Goal: Register for event/course

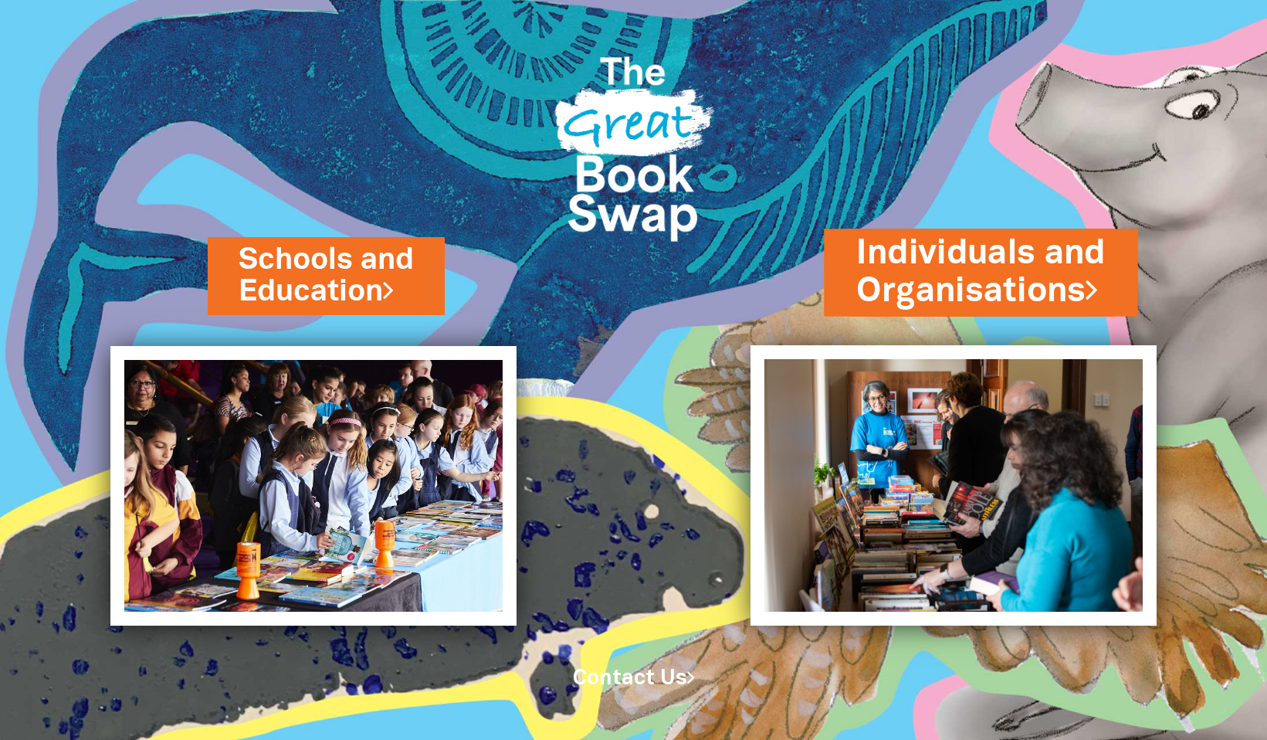
click at [1040, 251] on link "Individuals and Organisations" at bounding box center [981, 271] width 249 height 83
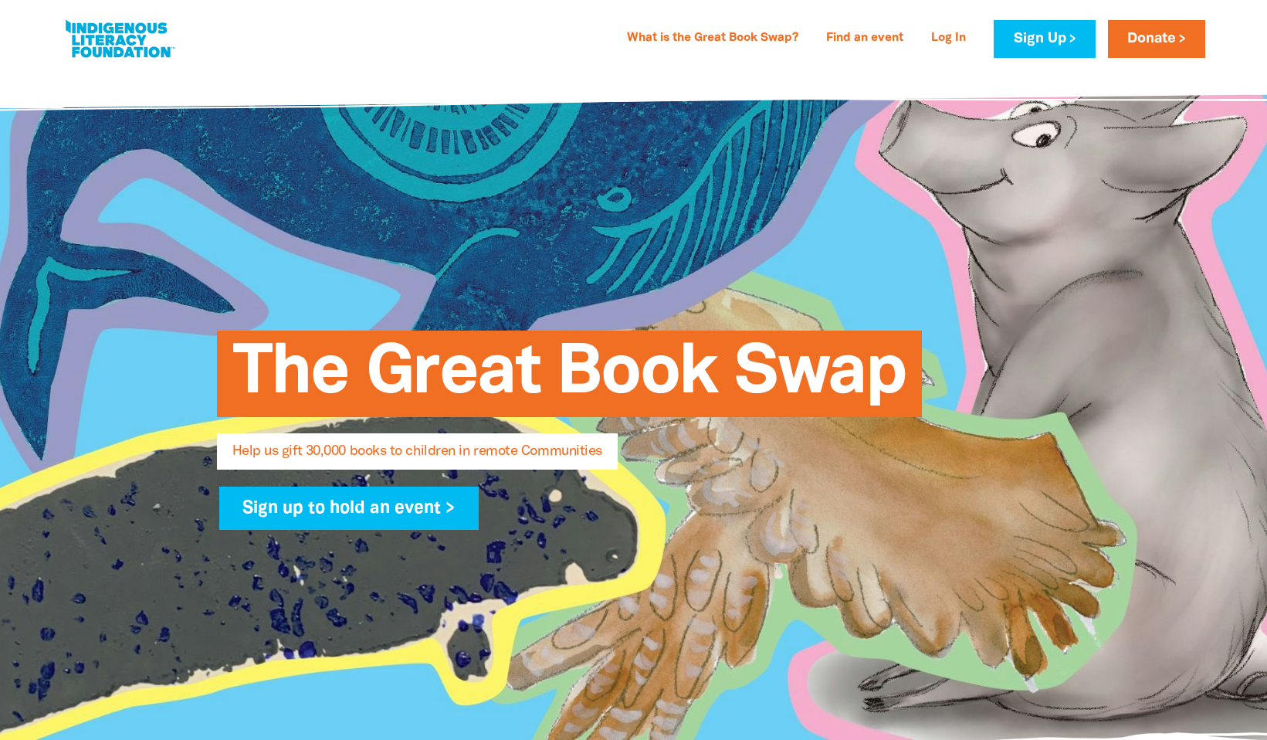
select select "AU"
click at [748, 38] on link "What is the Great Book Swap?" at bounding box center [713, 38] width 190 height 25
select select "AU"
click at [137, 33] on link at bounding box center [120, 38] width 116 height 47
click at [107, 39] on link at bounding box center [120, 38] width 116 height 47
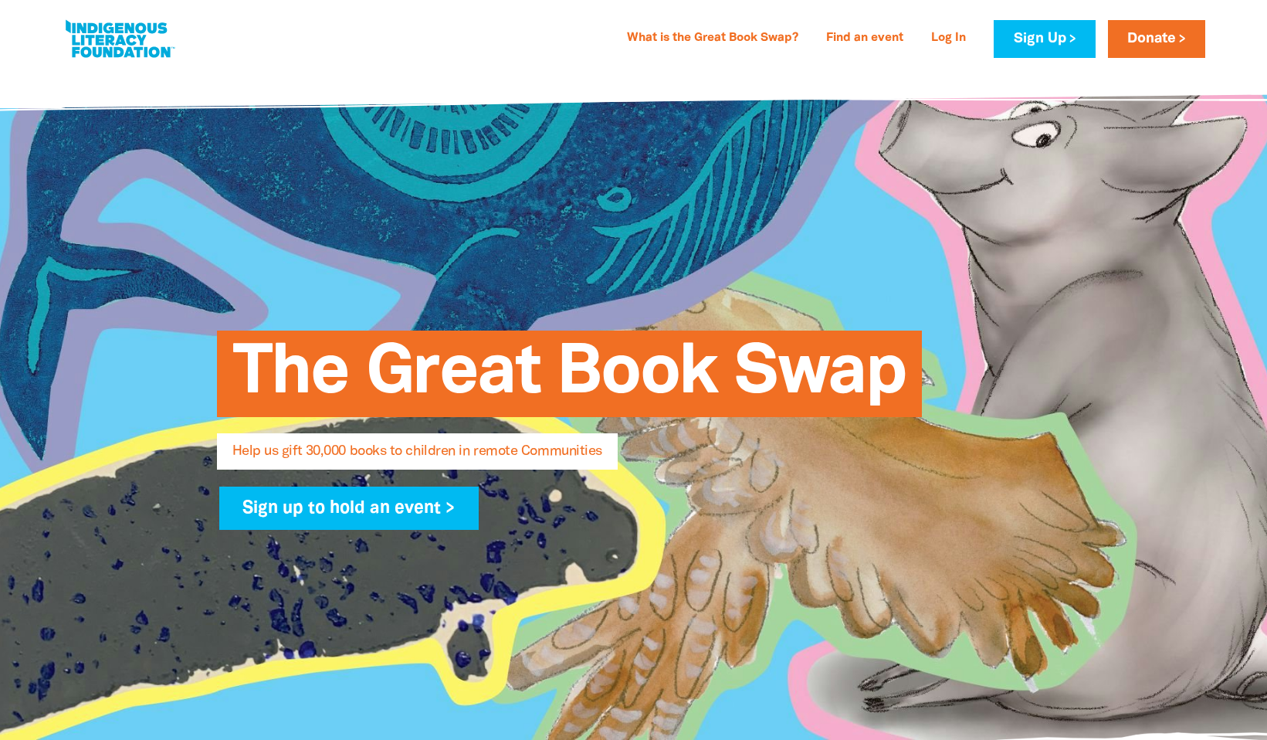
select select "AU"
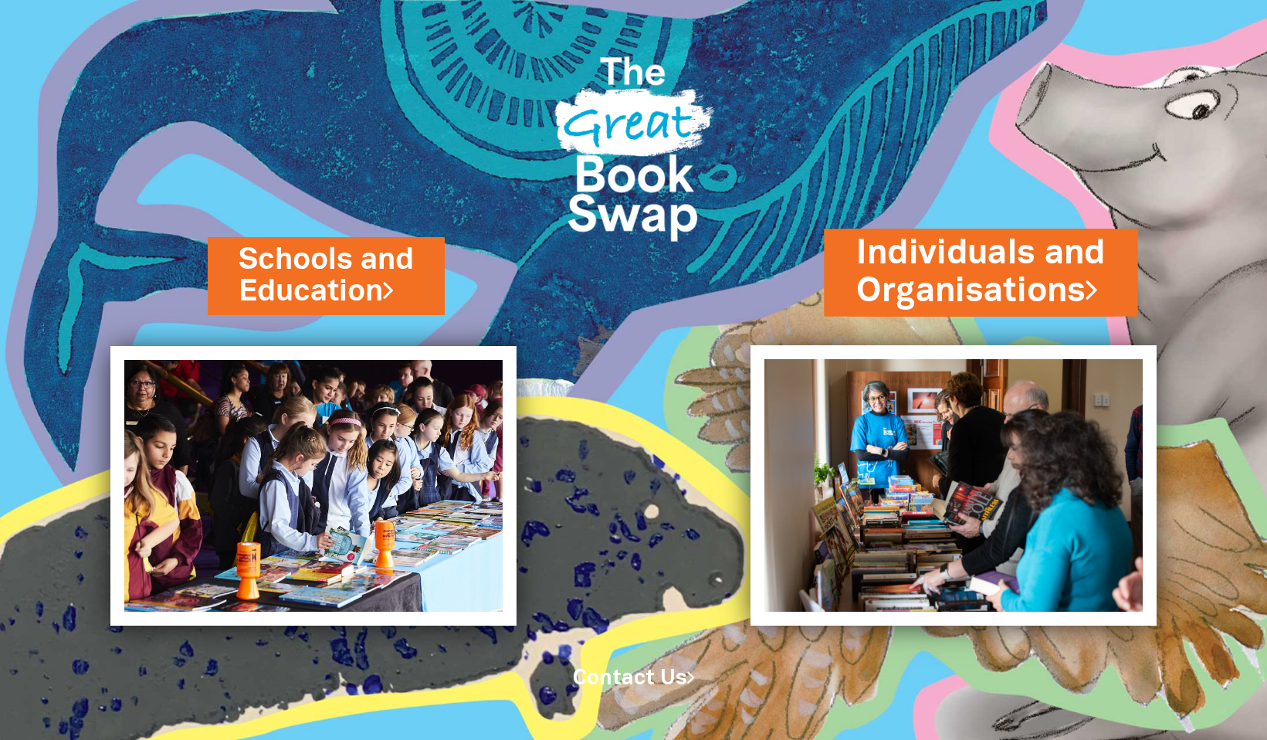
click at [927, 269] on link "Individuals and Organisations" at bounding box center [981, 271] width 249 height 83
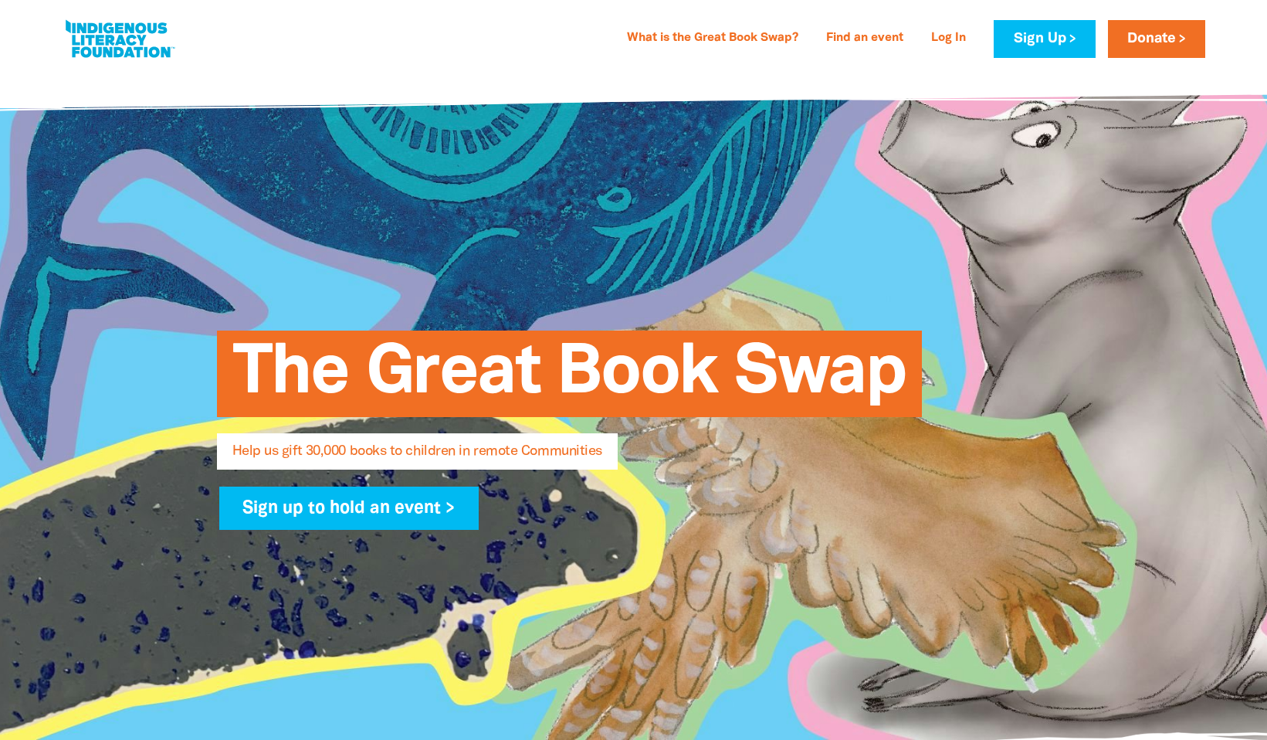
select select "AU"
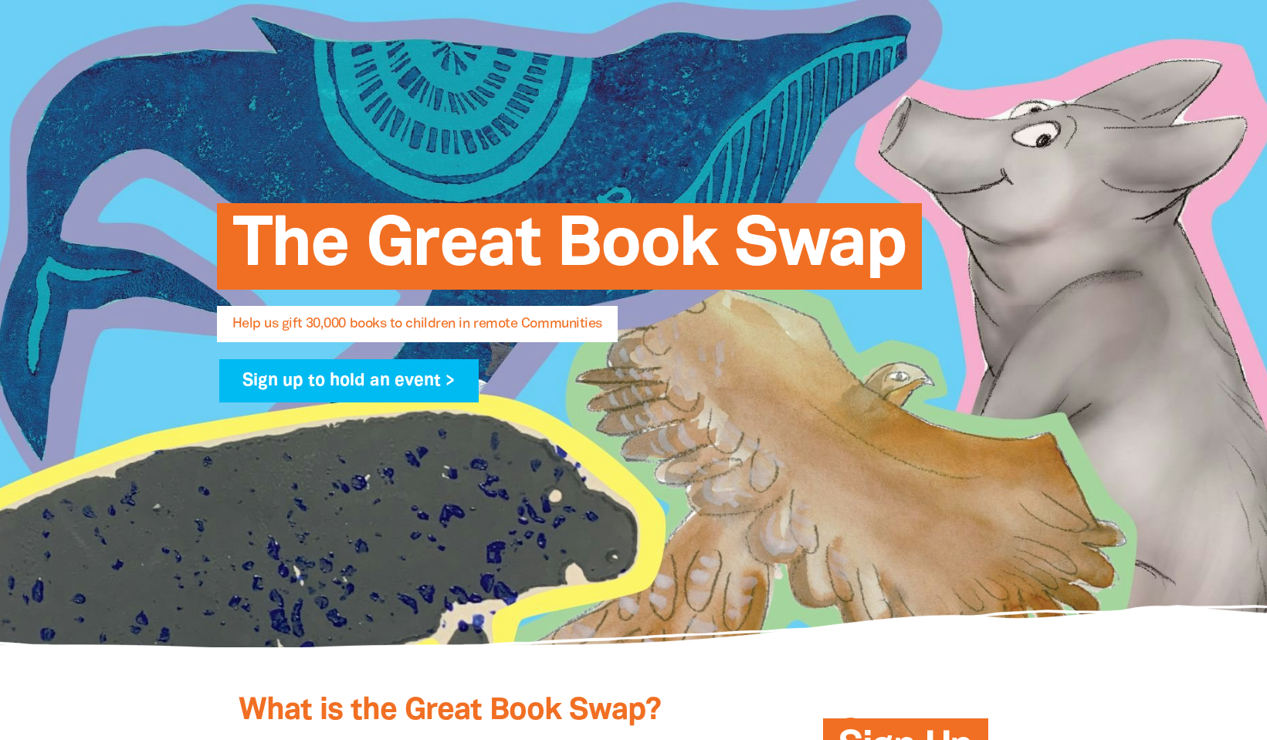
scroll to position [126, 0]
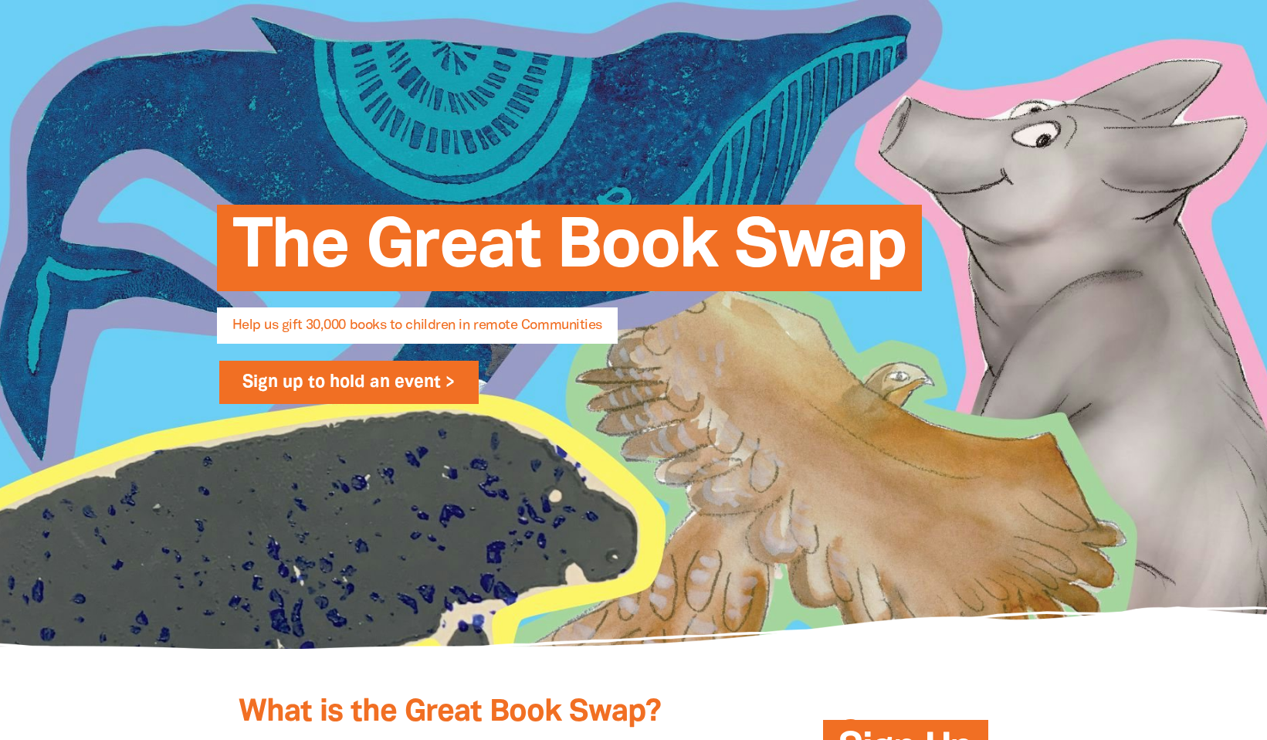
click at [353, 404] on link "Sign up to hold an event >" at bounding box center [349, 382] width 260 height 43
select select "AU"
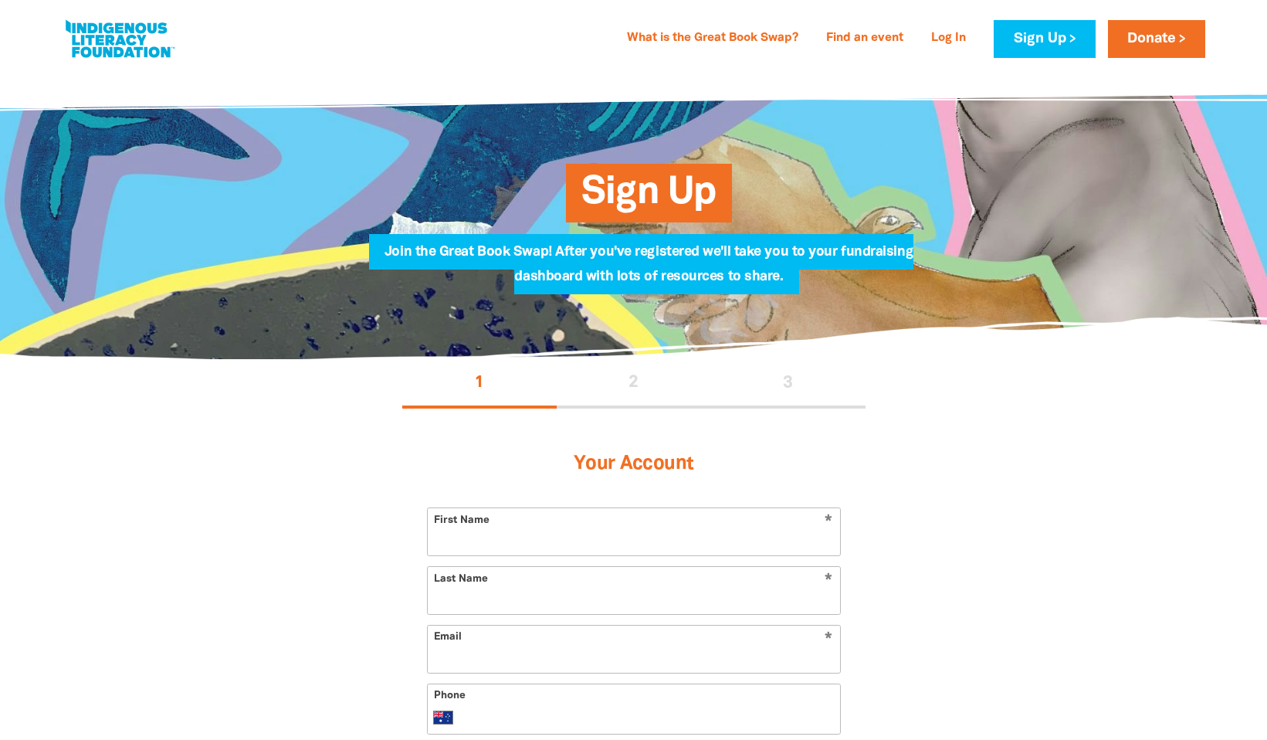
click at [499, 555] on input "First Name" at bounding box center [634, 531] width 412 height 47
type input "[PERSON_NAME]"
type input "Littleboy"
type input "jenniferlittleboy@bigpond.com"
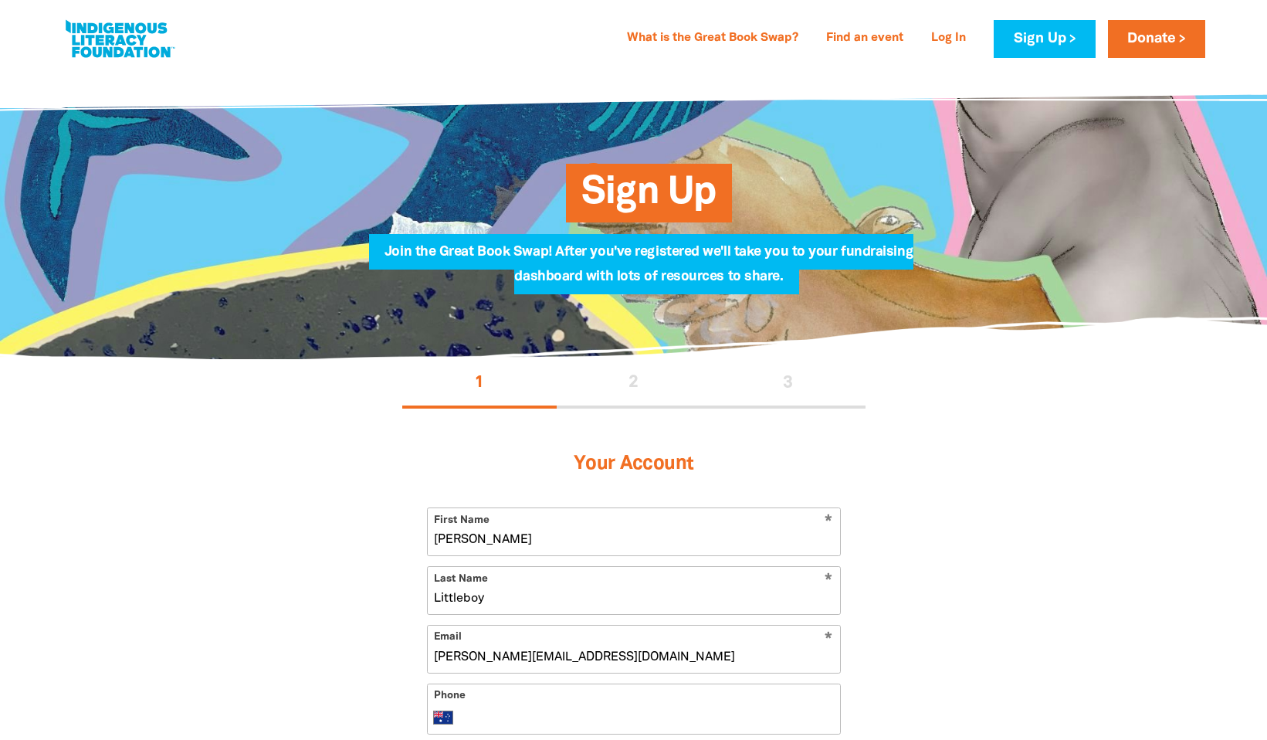
type input "+61 437 773 182"
type input "28 Grandview Cres, ARMIDALE, NSW, 2350"
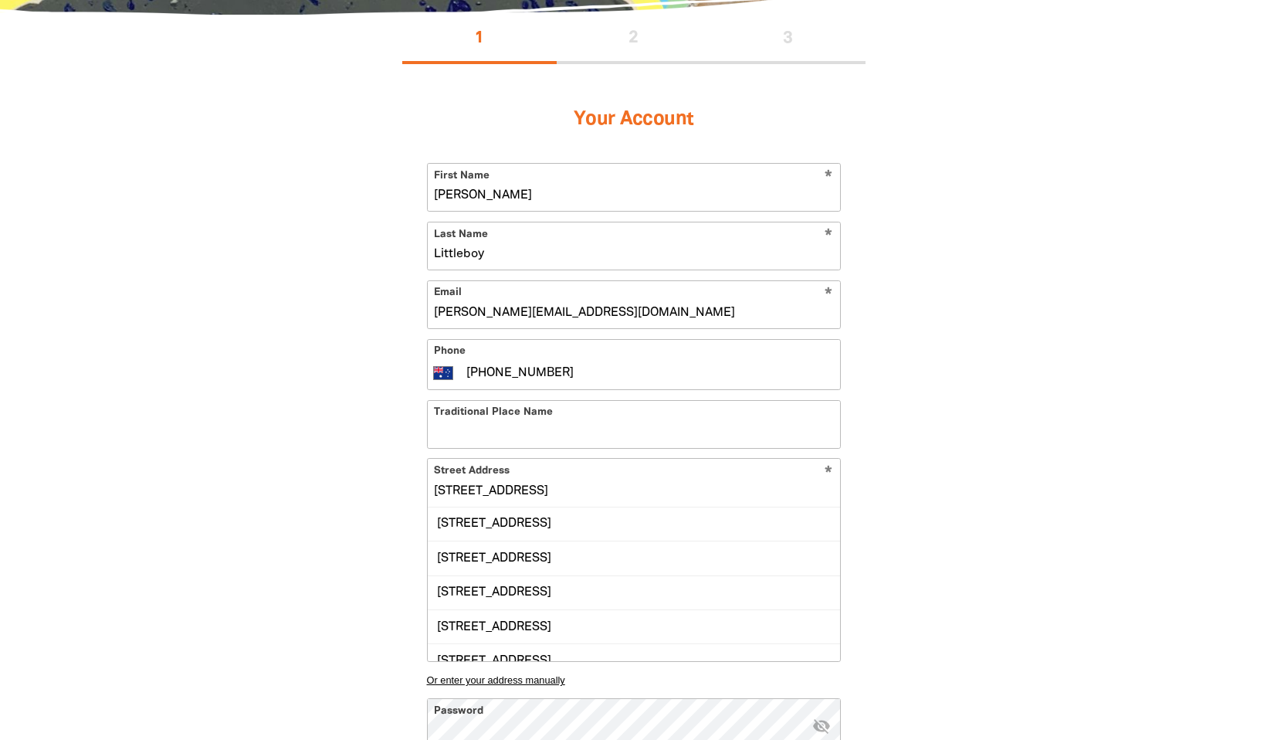
scroll to position [347, 0]
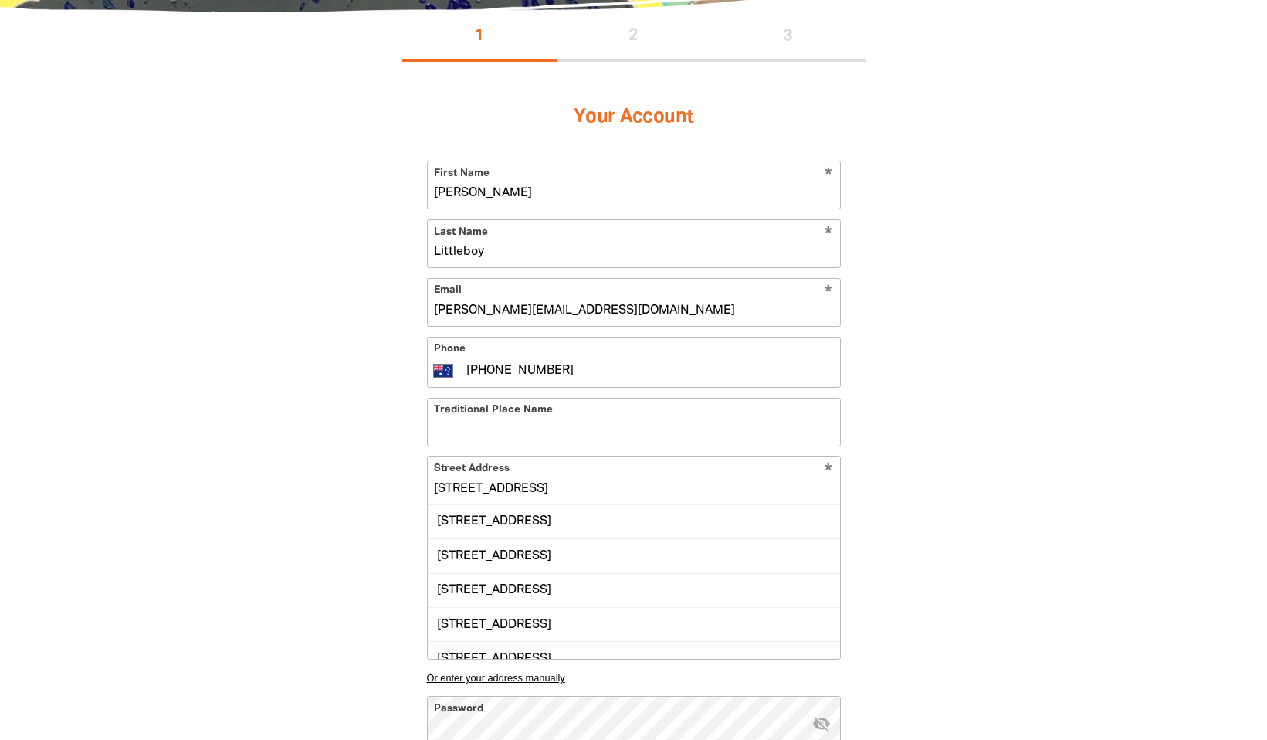
click at [581, 446] on input "Traditional Place Name" at bounding box center [634, 421] width 412 height 47
type input "a"
type input "Anawain"
click at [437, 503] on input "28 Grandview Cres, ARMIDALE, NSW, 2350" at bounding box center [634, 479] width 412 height 47
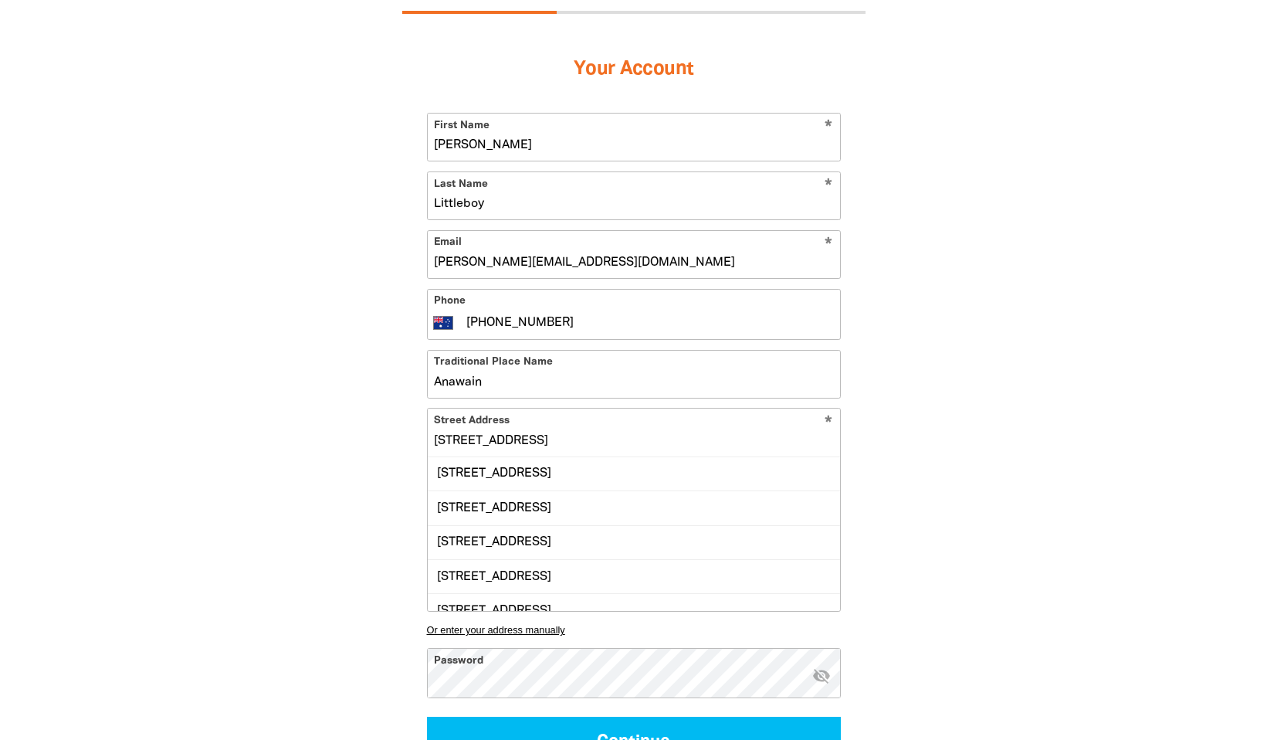
scroll to position [398, 0]
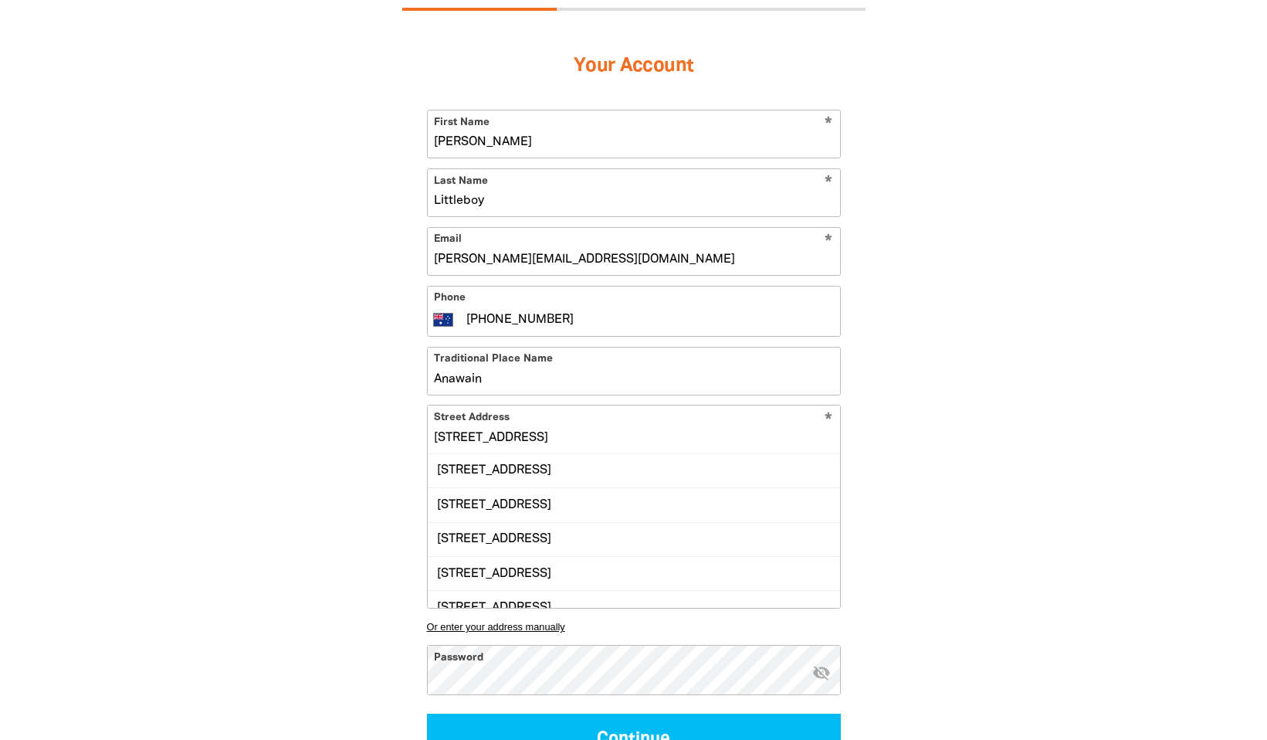
click at [652, 452] on input "28 Grandview Cres, ARMIDALE, NSW, 2350" at bounding box center [634, 428] width 412 height 47
click at [931, 490] on div "1 2 3 Your Account * First Name Jennifer * Last Name Littleboy * Email jennifer…" at bounding box center [634, 412] width 927 height 902
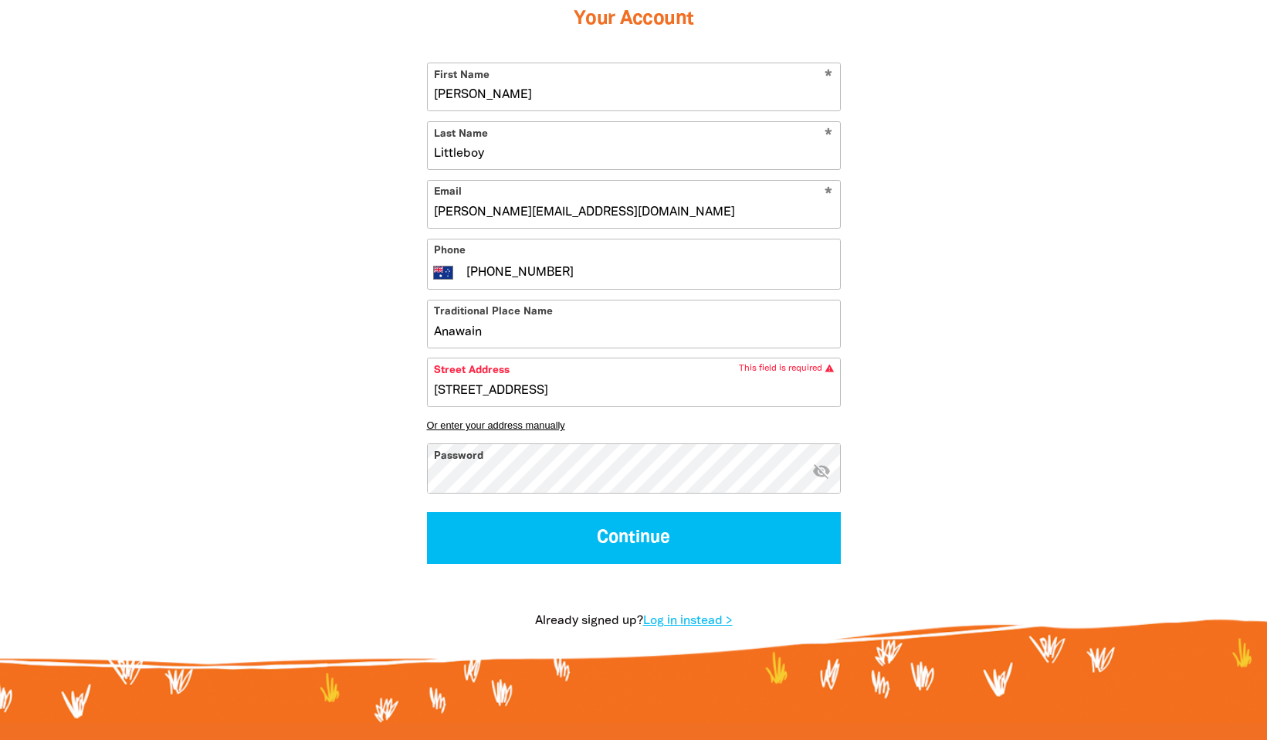
scroll to position [446, 0]
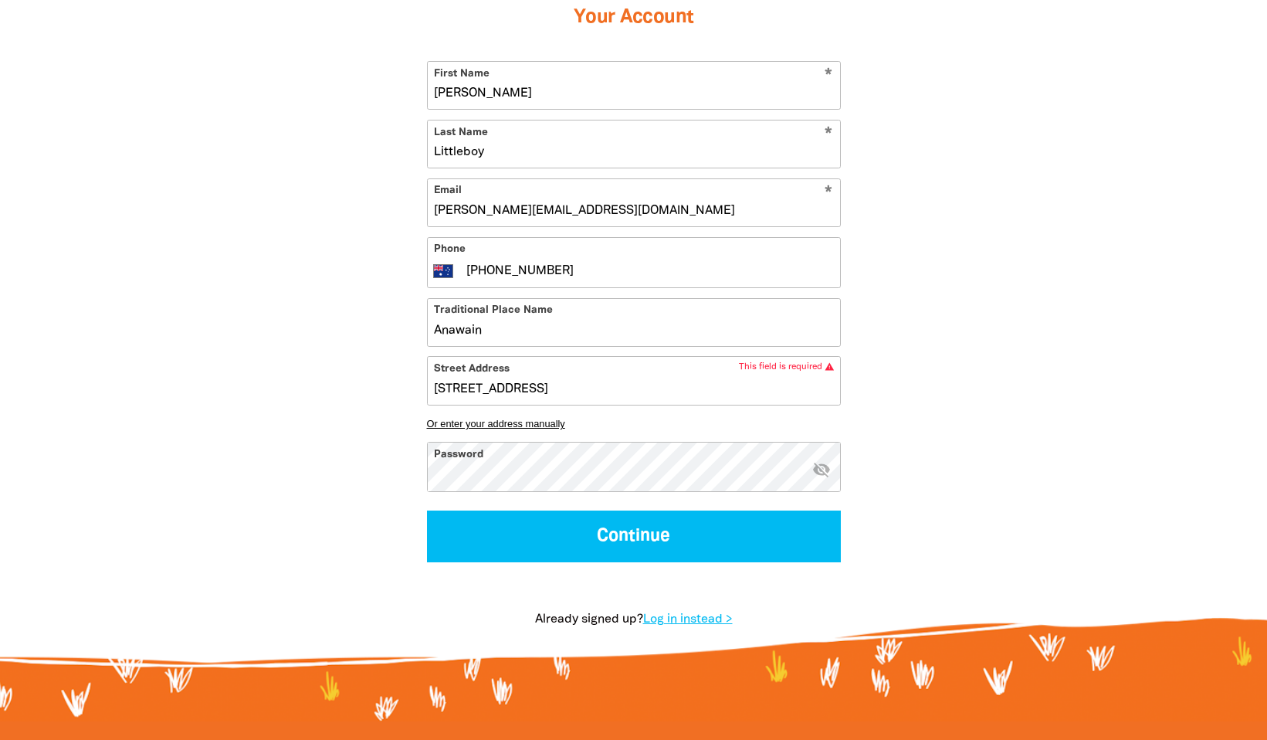
click at [612, 404] on input "28 Grandview Cres, ARMIDALE, NSW, 2350" at bounding box center [634, 380] width 412 height 47
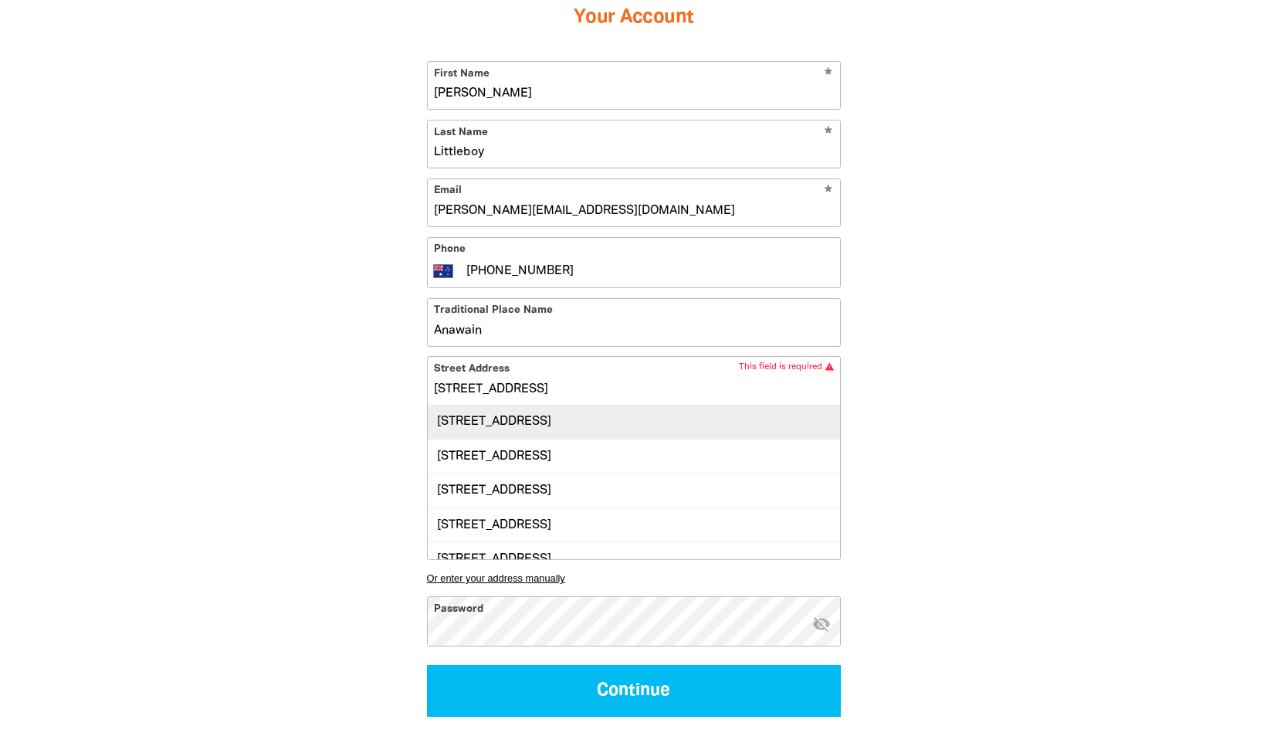
click at [678, 439] on div "28 Grandview Crescent, ARMIDALE NSW 2350" at bounding box center [634, 421] width 412 height 33
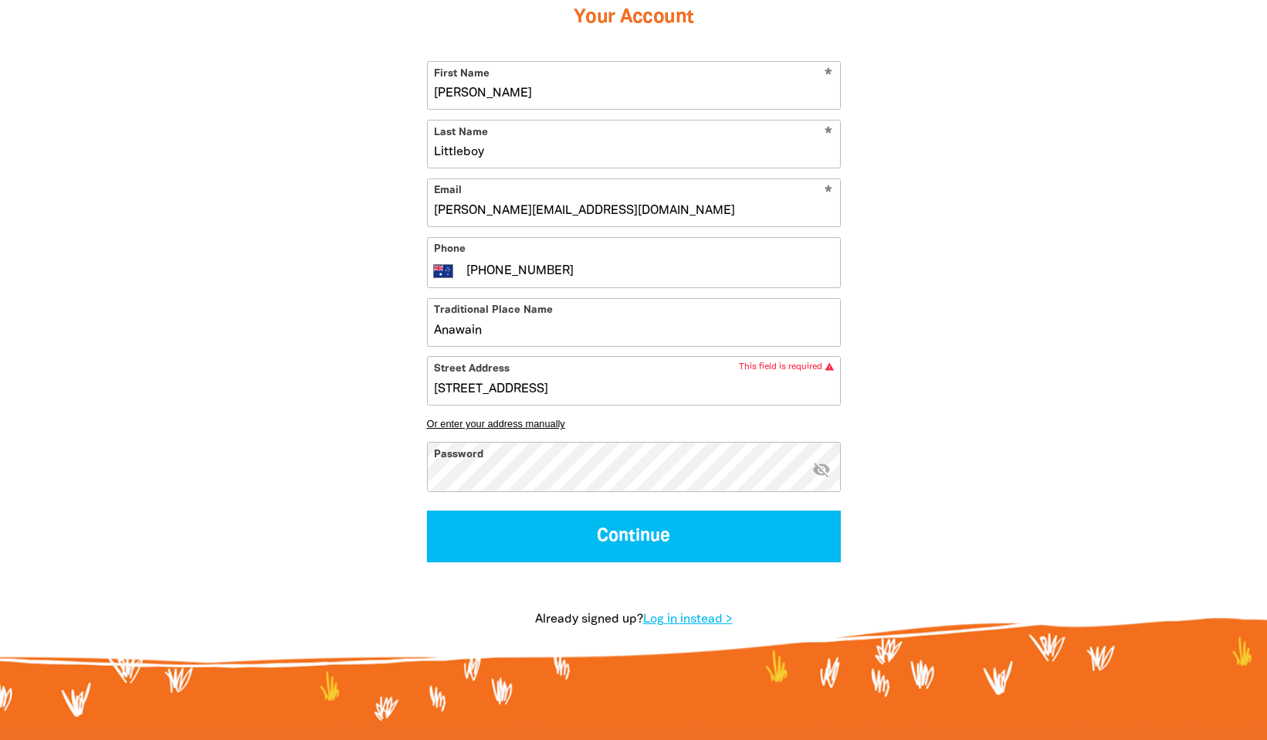
type input "28 Grandview Crescent, ARMIDALE NSW 2350"
click at [822, 479] on icon "visibility_off" at bounding box center [821, 469] width 19 height 19
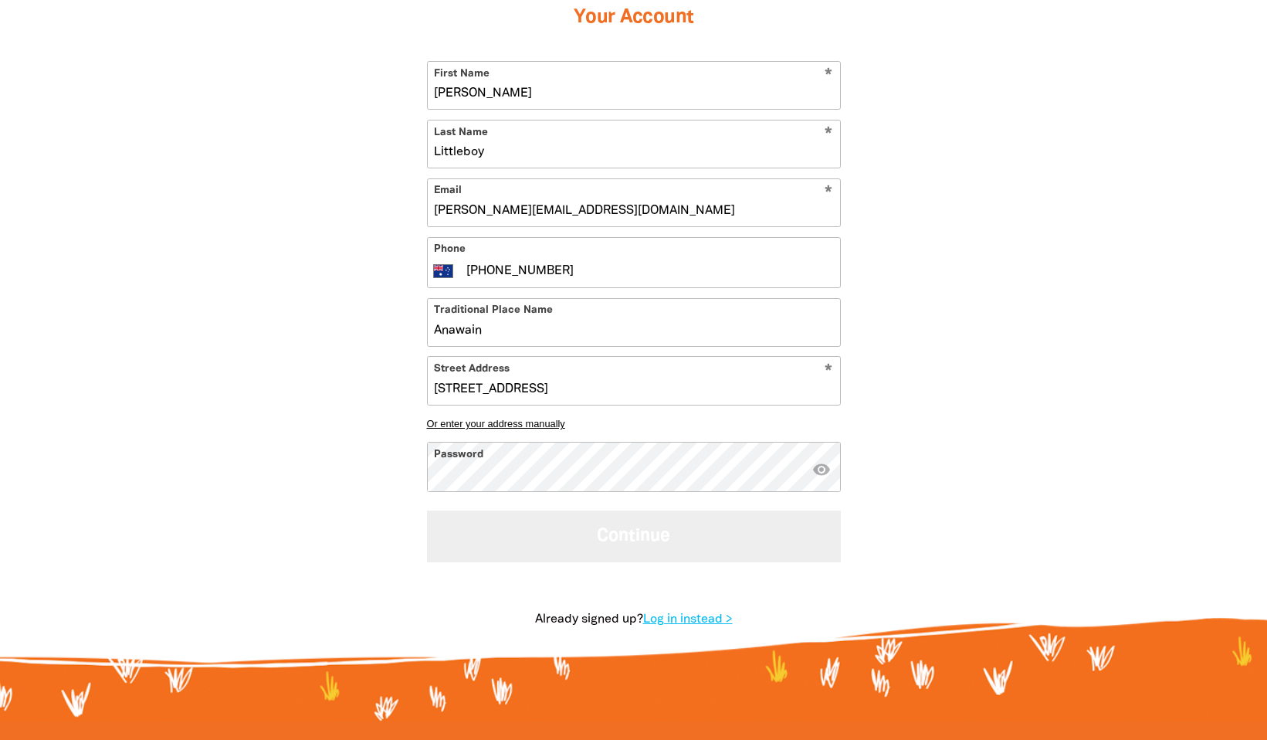
click at [641, 562] on button "Continue" at bounding box center [634, 536] width 414 height 52
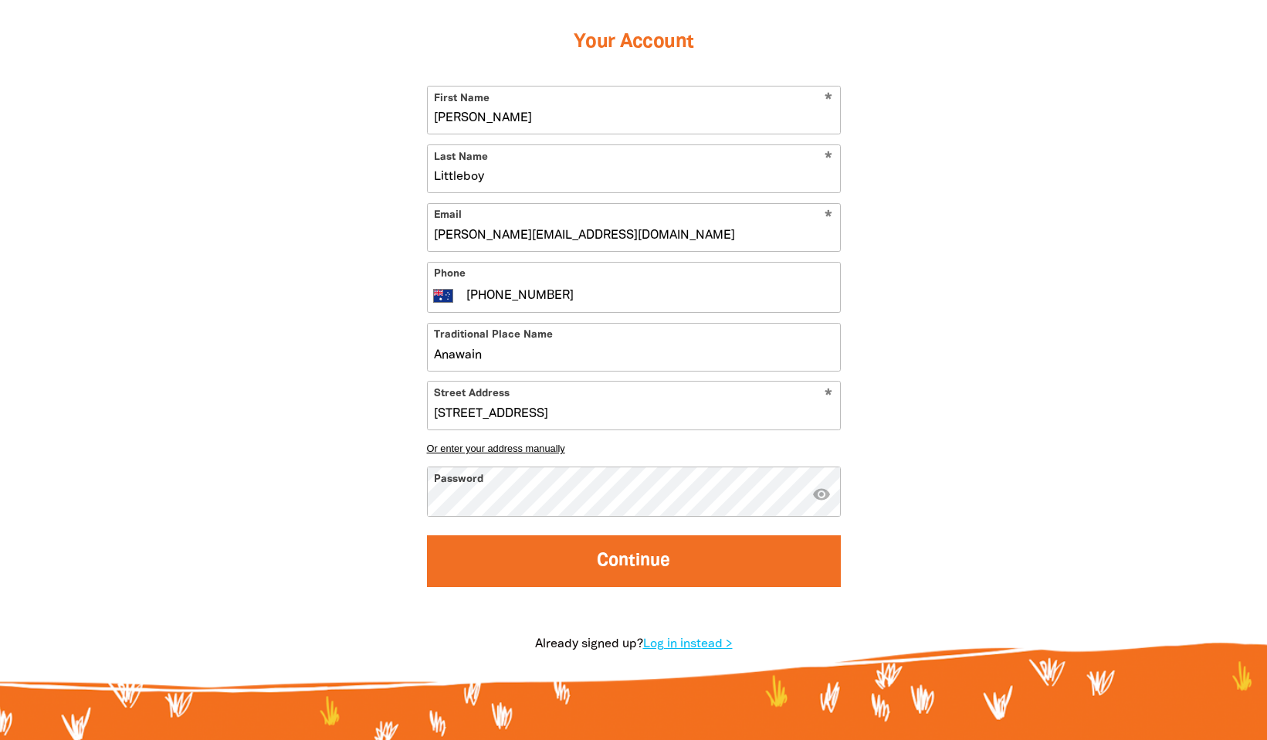
select select "No"
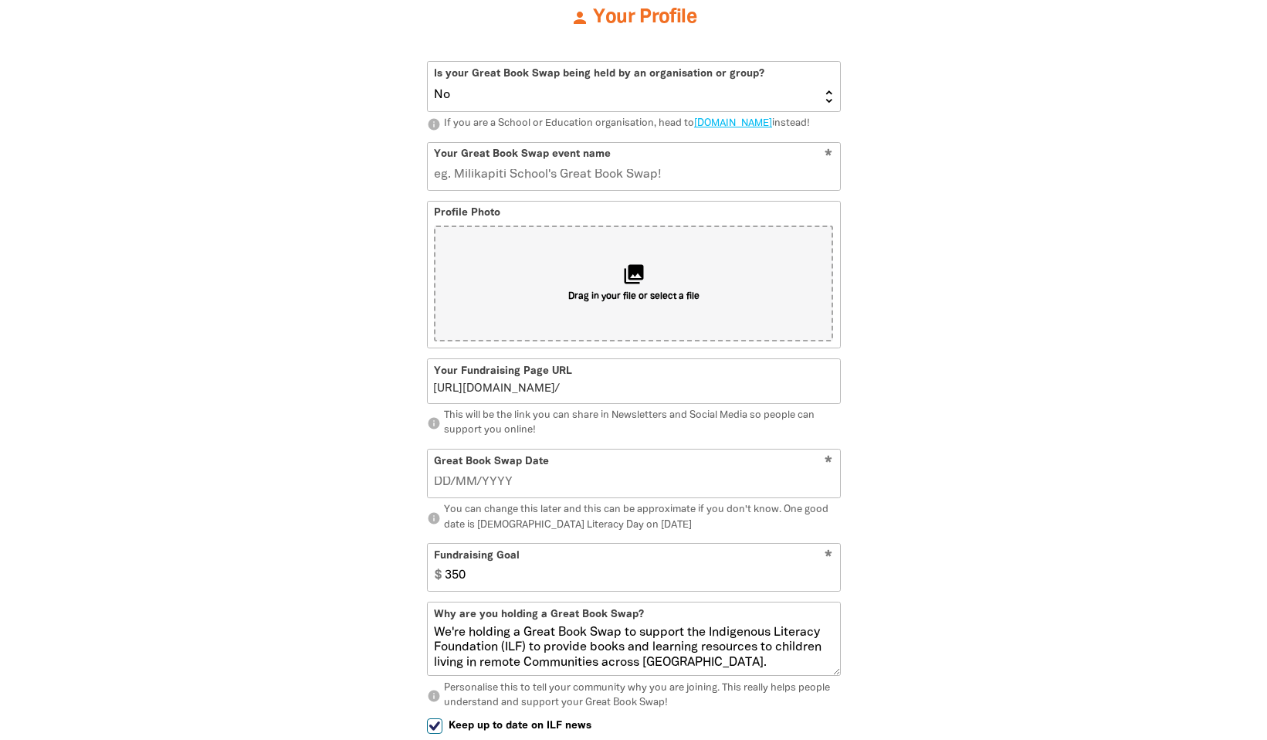
scroll to position [447, 0]
click at [673, 189] on input "Your Great Book Swap event name" at bounding box center [634, 165] width 412 height 47
click at [671, 189] on input "Your Great Book Swap event name" at bounding box center [634, 165] width 412 height 47
type input "G"
type input "g"
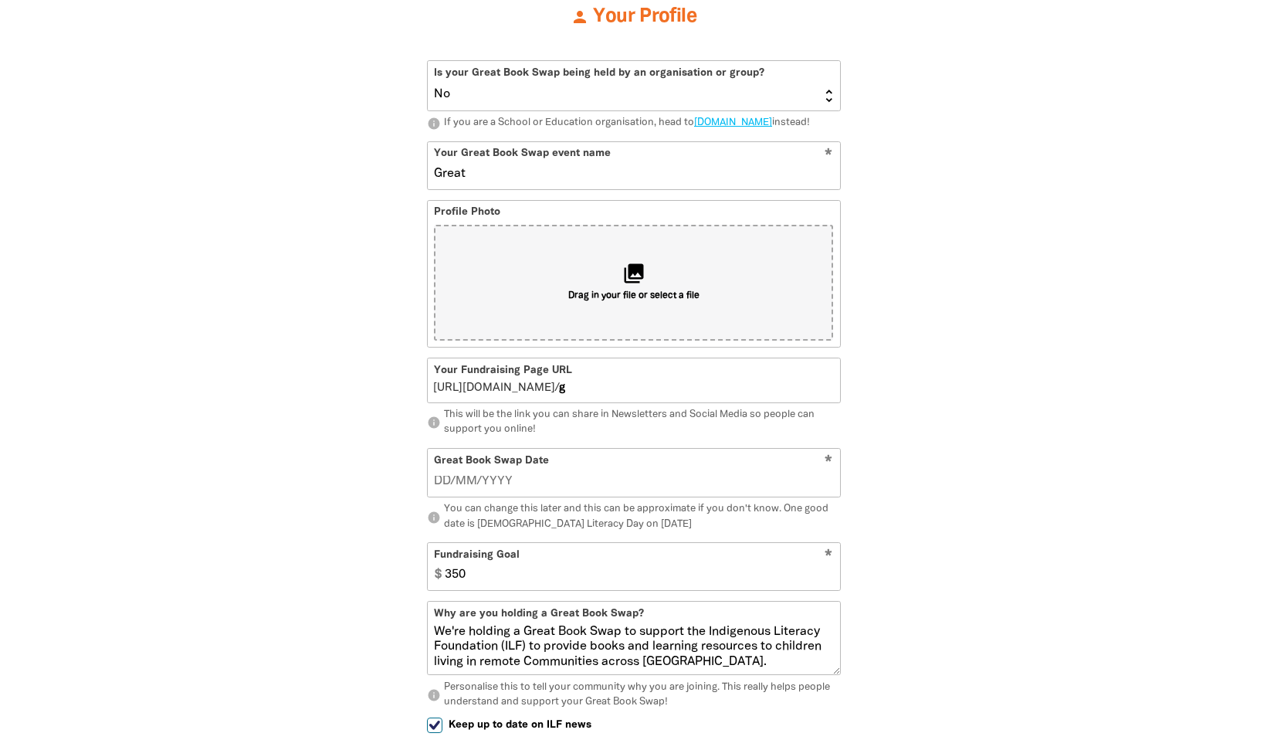
type input "Great"
type input "great"
type input "Great Book"
type input "greatbook"
type input "Great Book Swap"
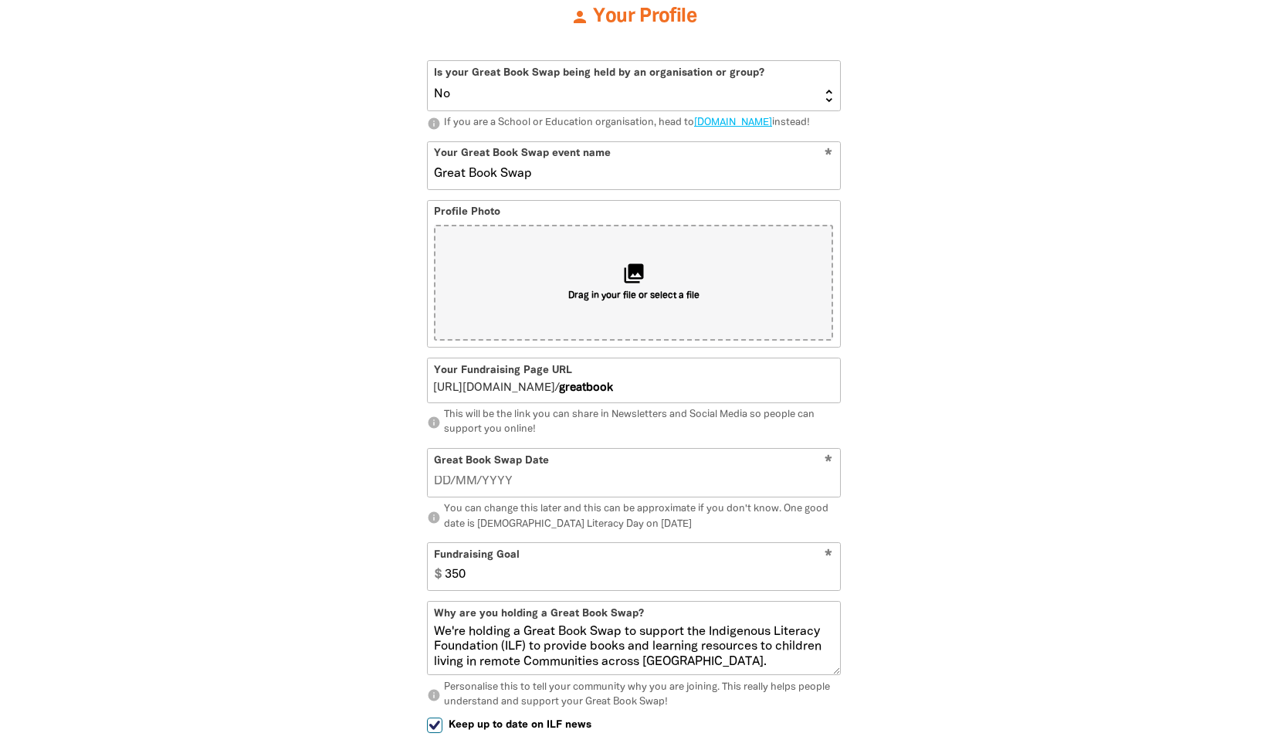
type input "greatbookswap"
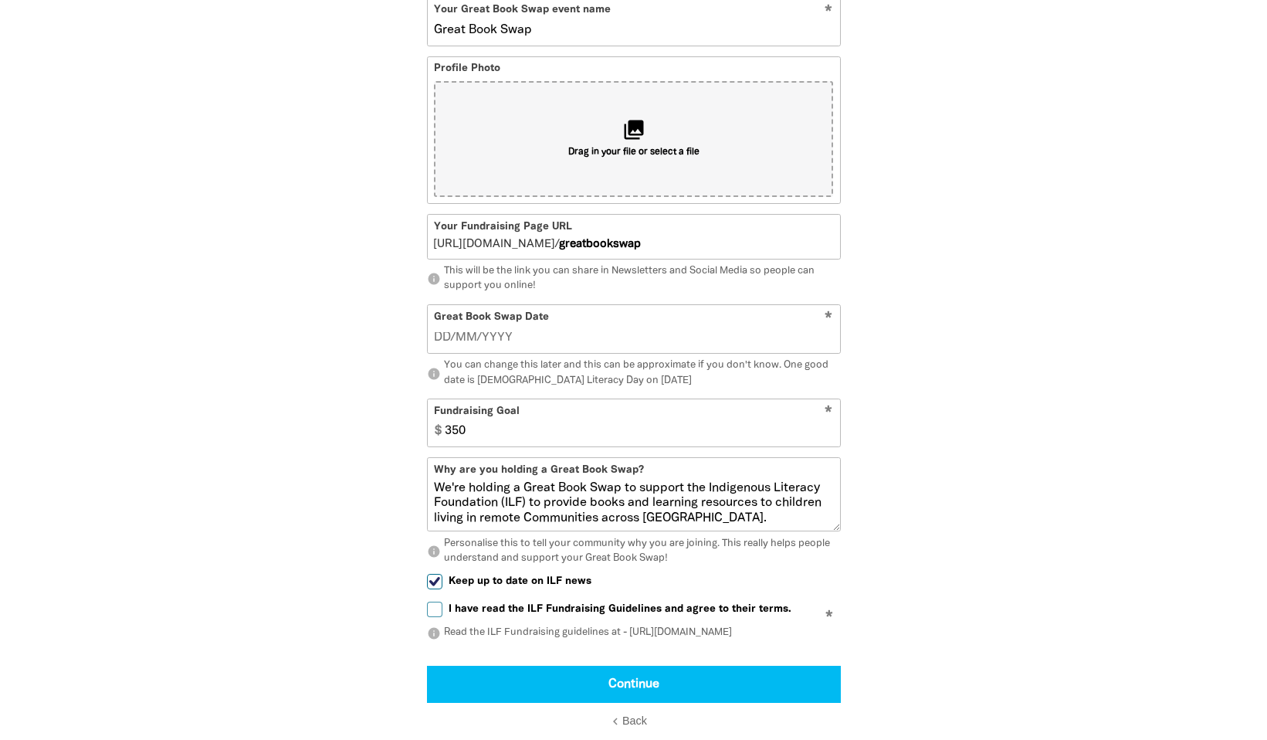
scroll to position [598, 0]
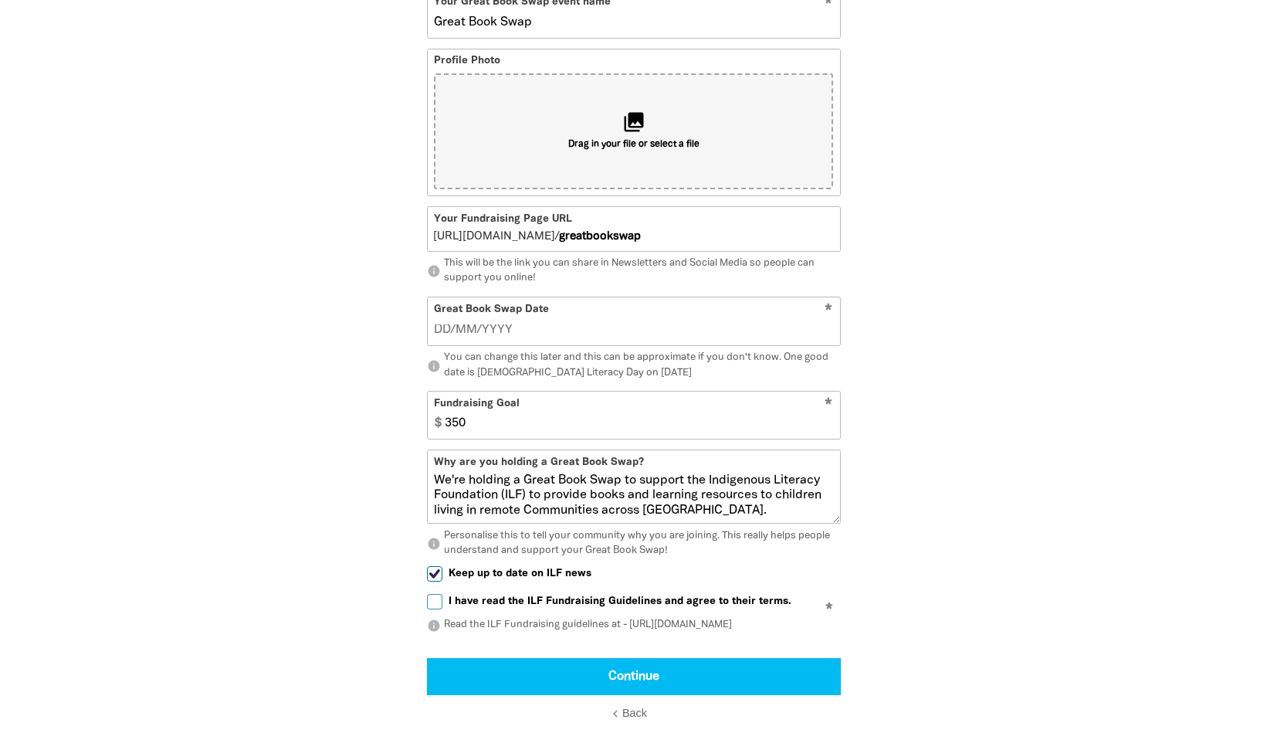
type input "Great Book Swap"
click at [605, 346] on div "Great Book Swap Date *" at bounding box center [634, 321] width 414 height 49
click at [445, 338] on input "__/__/____" at bounding box center [633, 329] width 399 height 17
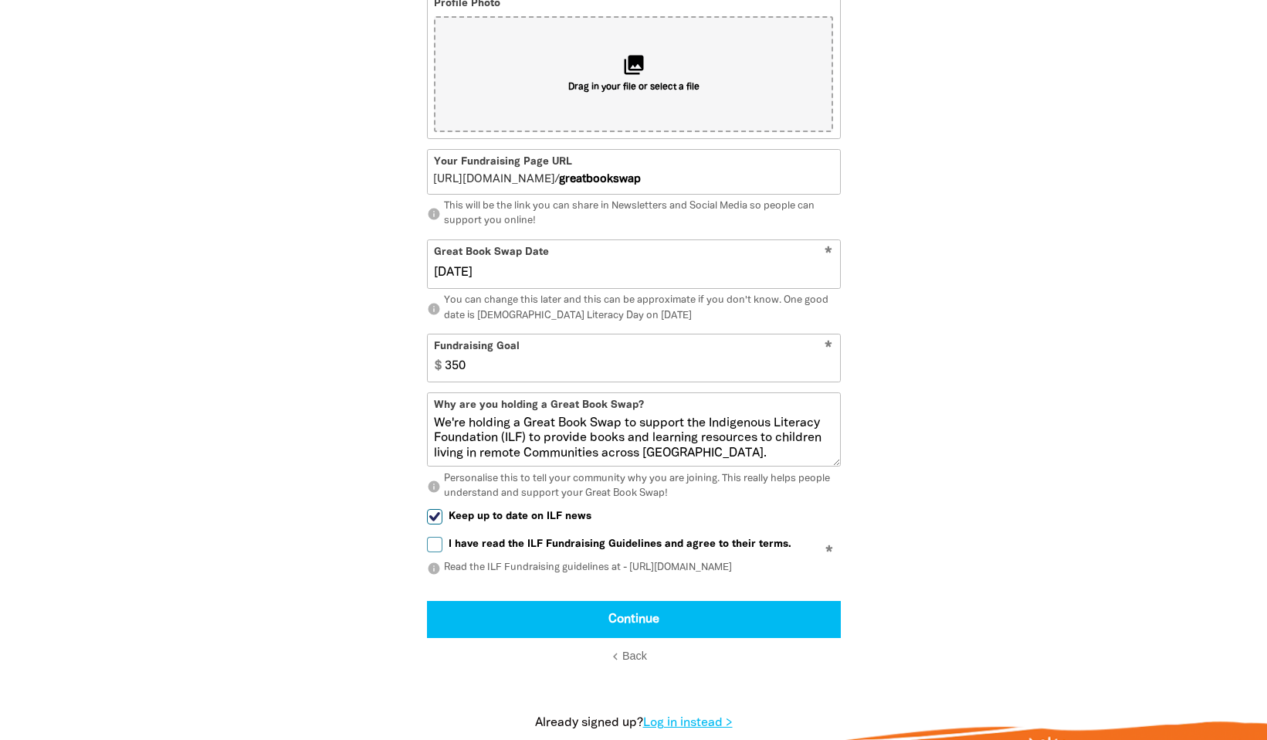
type input "02/09/2025"
click at [571, 380] on form "Is your Great Book Swap being held by an organisation or group? Yes No info If …" at bounding box center [634, 259] width 414 height 814
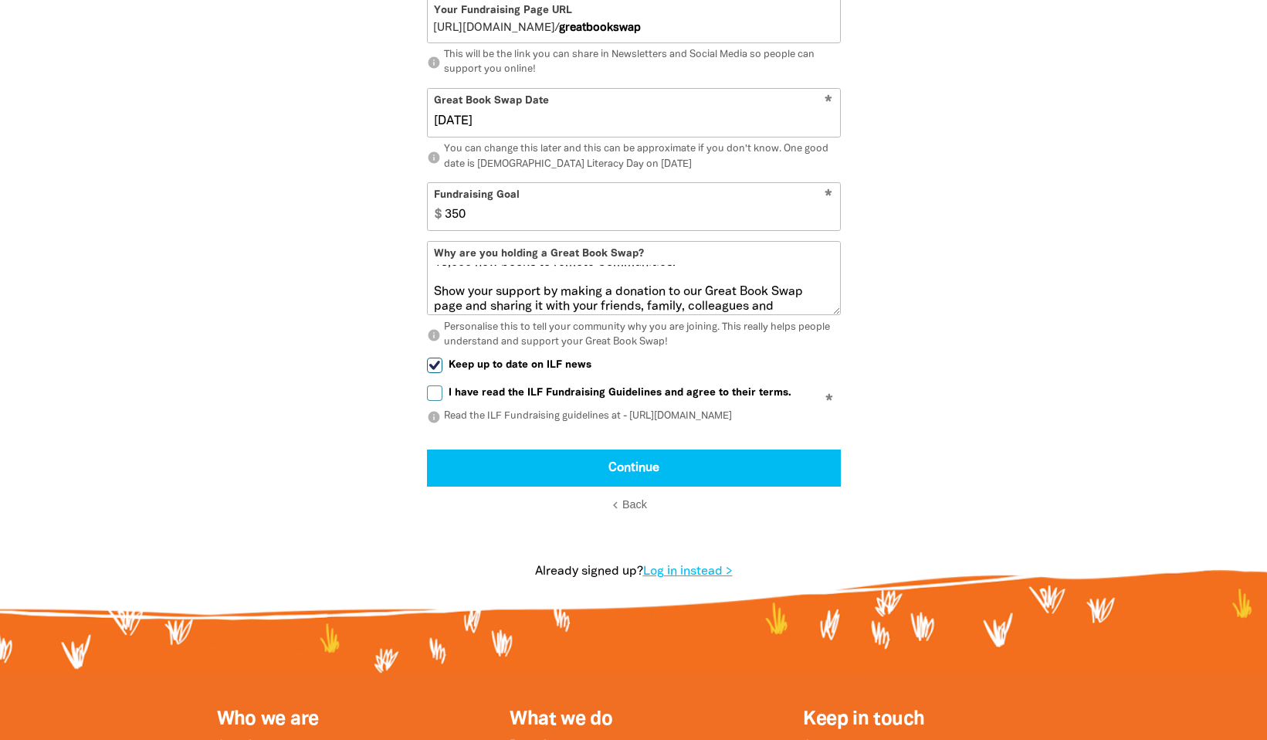
scroll to position [0, 0]
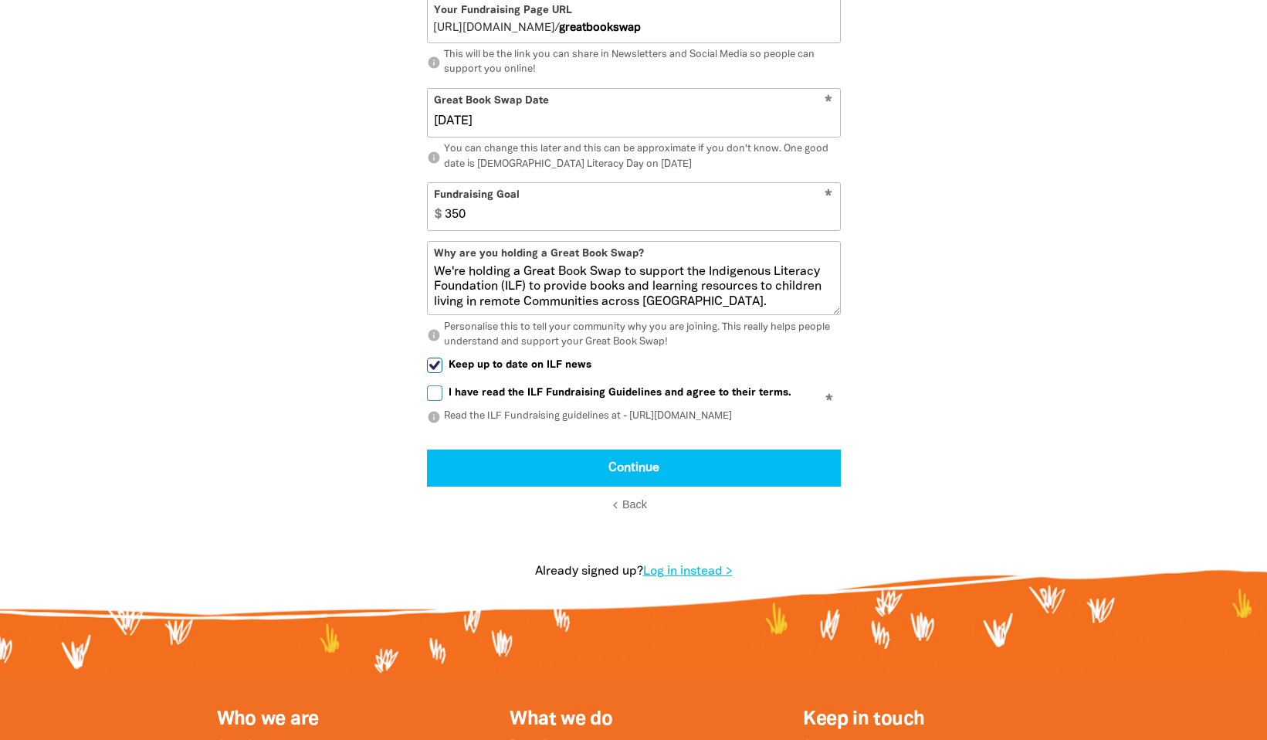
click at [434, 401] on input "I have read the ILF Fundraising Guidelines and agree to their terms." at bounding box center [434, 392] width 15 height 15
checkbox input "true"
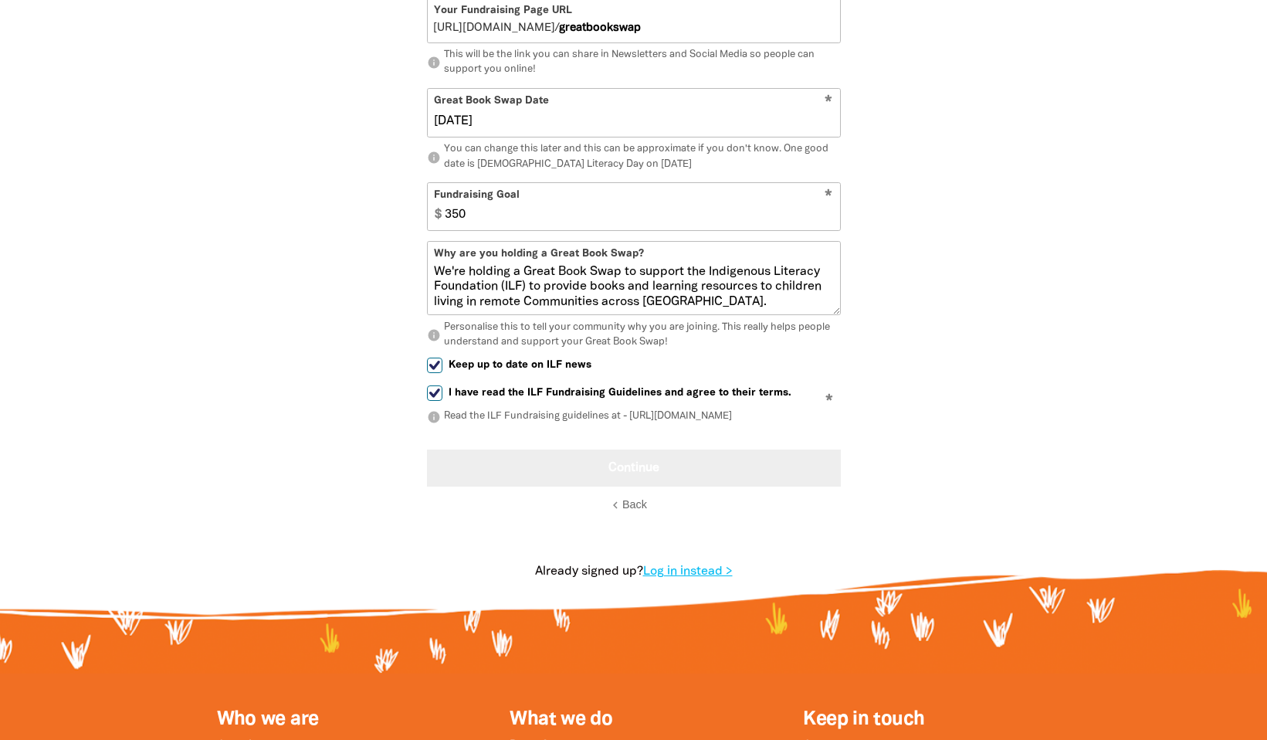
click at [614, 486] on button "Continue" at bounding box center [634, 467] width 414 height 37
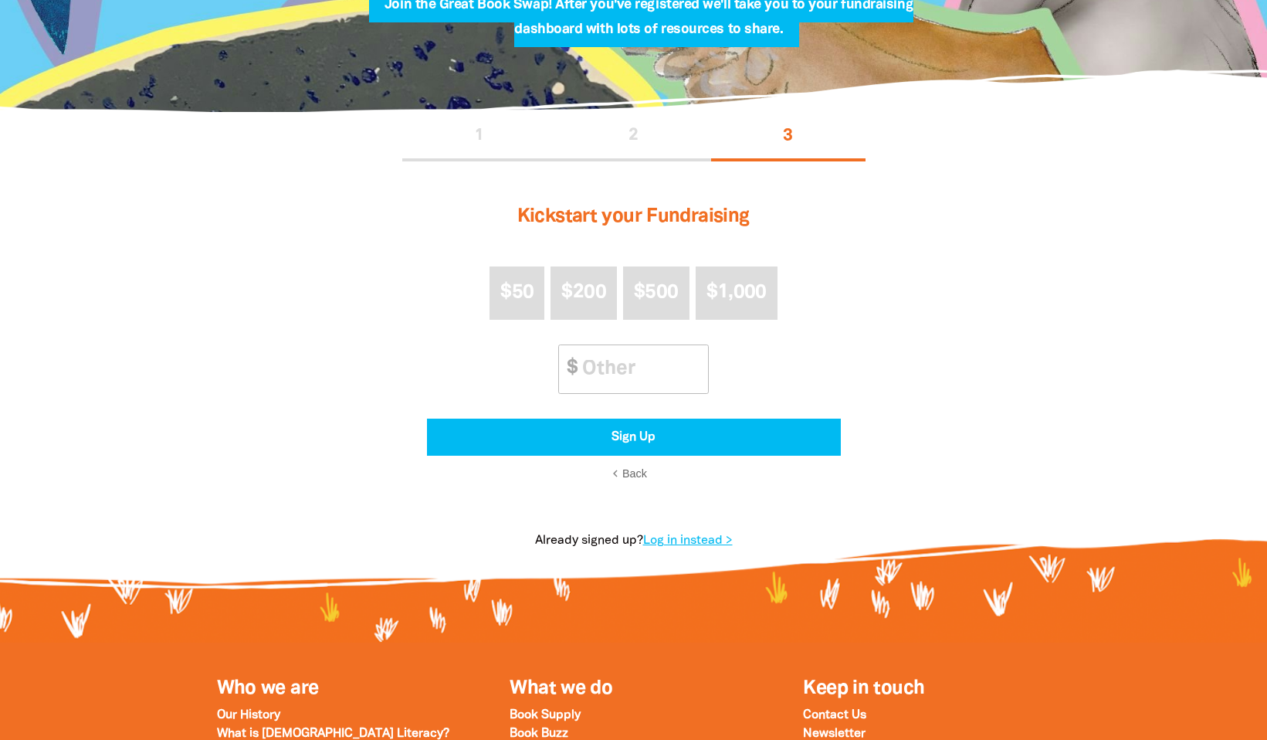
scroll to position [206, 0]
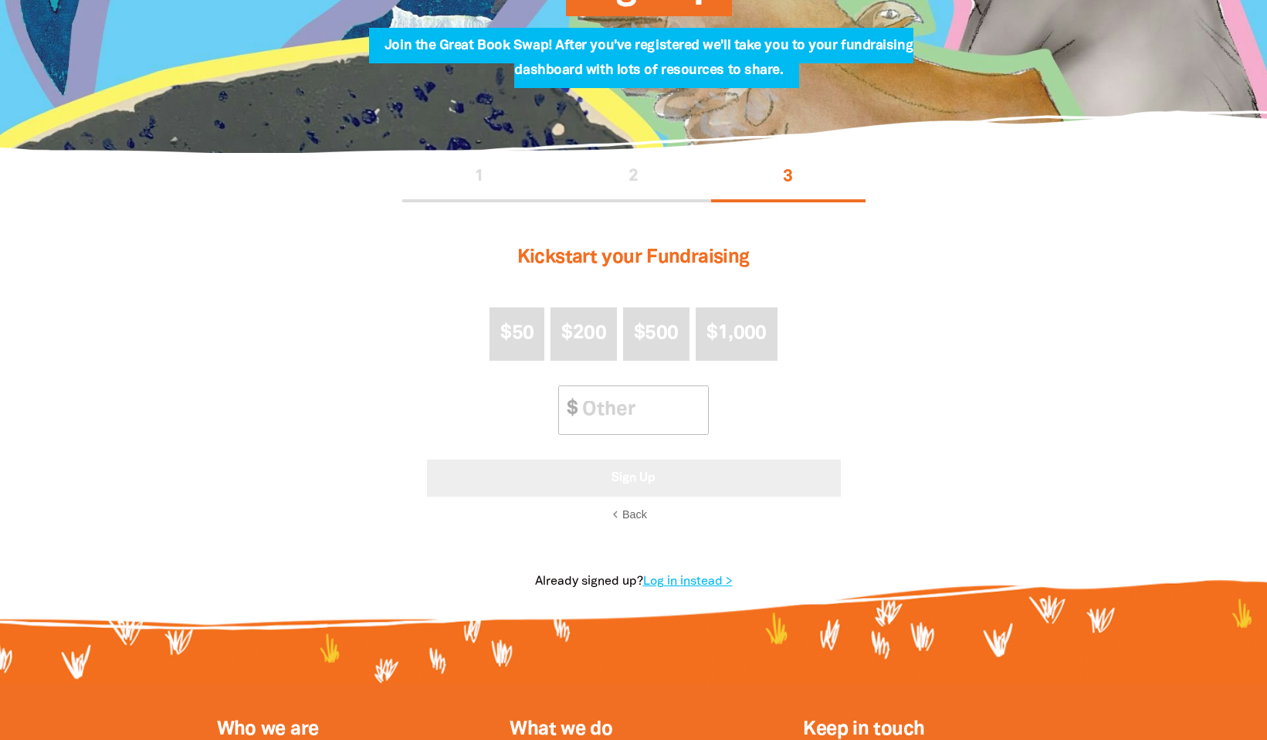
click at [641, 496] on button "Sign Up" at bounding box center [634, 477] width 414 height 37
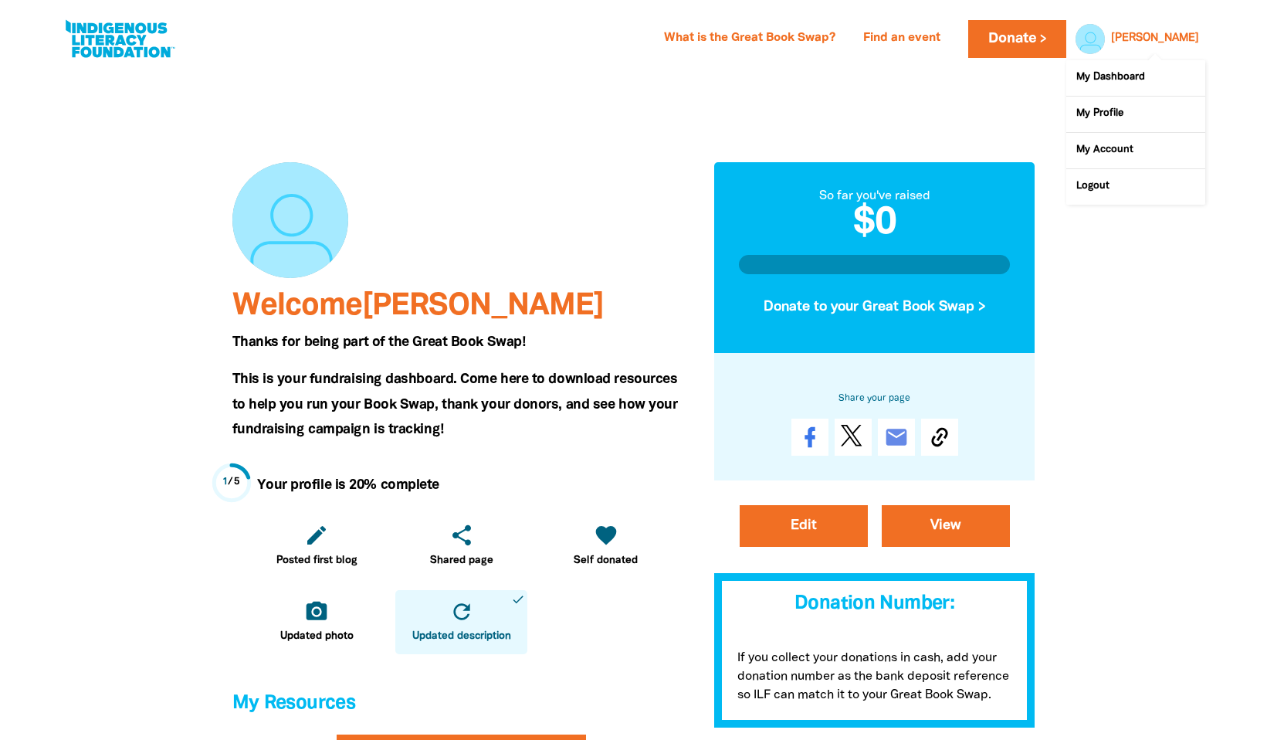
click at [1183, 41] on link "[PERSON_NAME]" at bounding box center [1155, 38] width 88 height 11
click at [1096, 151] on link "My Account" at bounding box center [1135, 151] width 139 height 36
select select "AU"
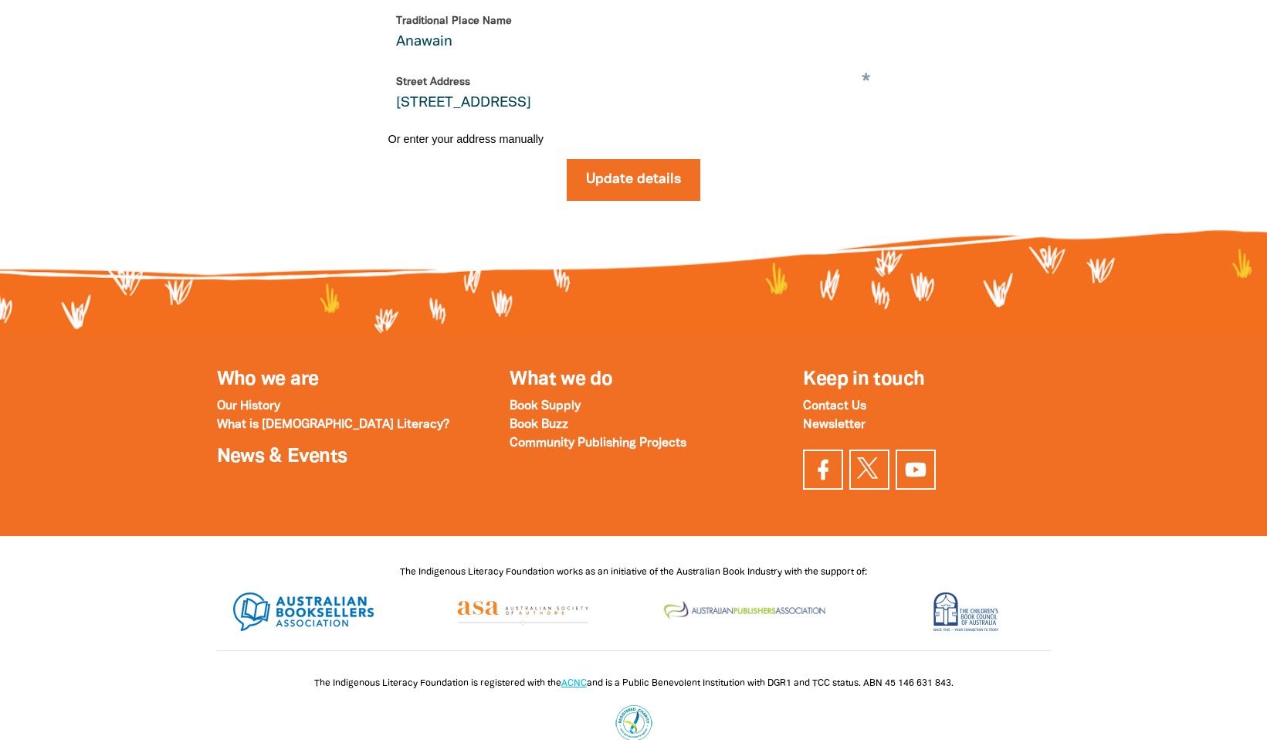
scroll to position [592, 0]
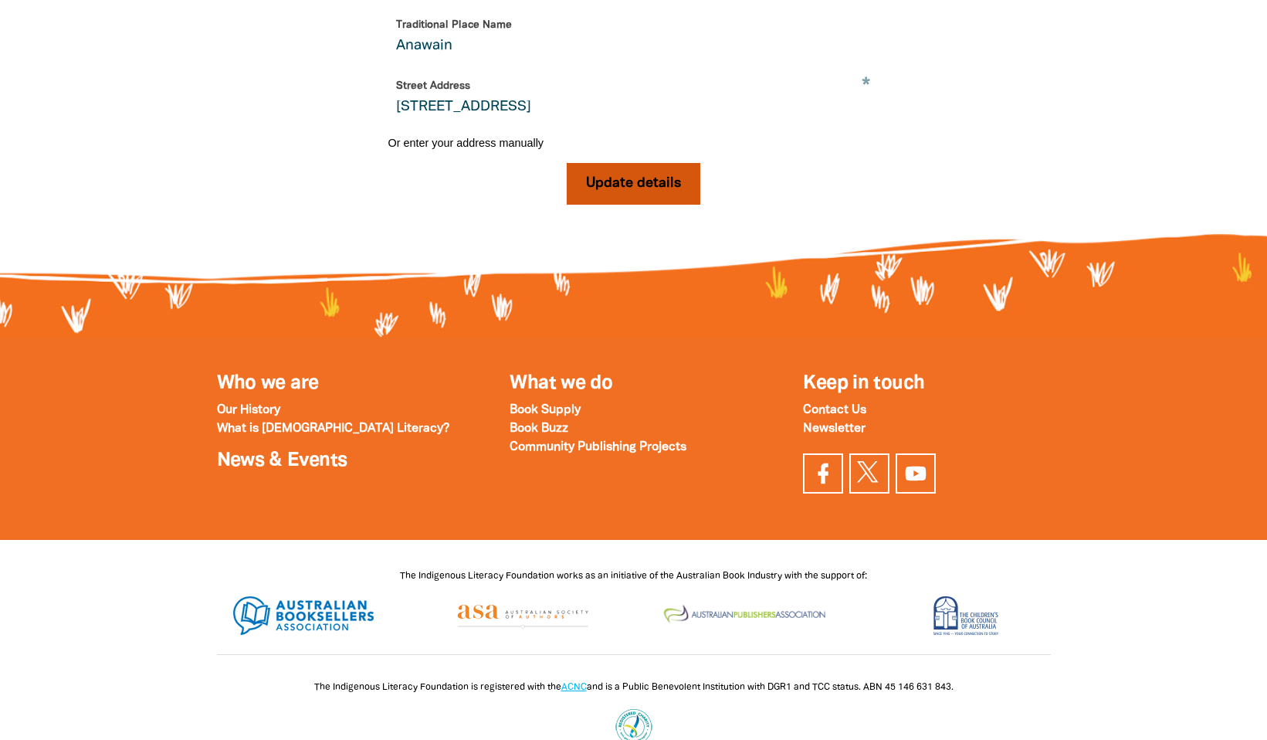
click at [649, 205] on button "Update details" at bounding box center [634, 184] width 134 height 42
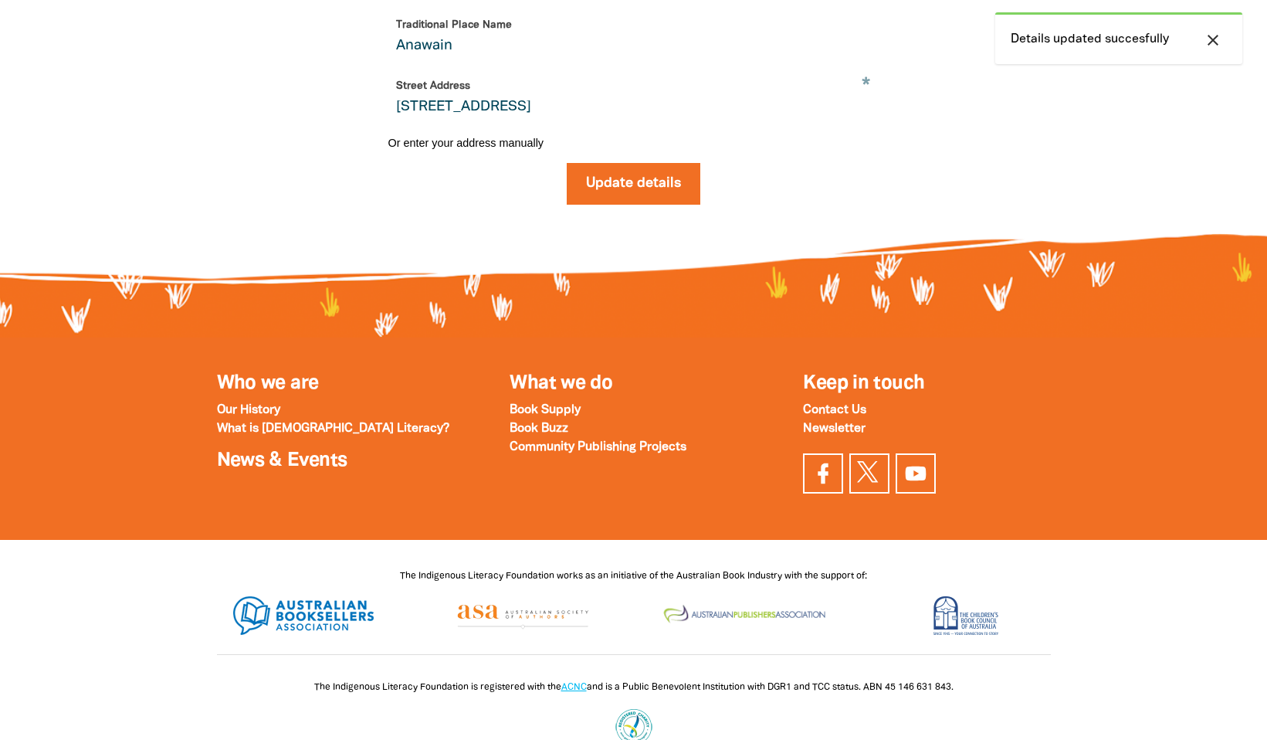
click at [1216, 42] on icon "close" at bounding box center [1213, 40] width 19 height 19
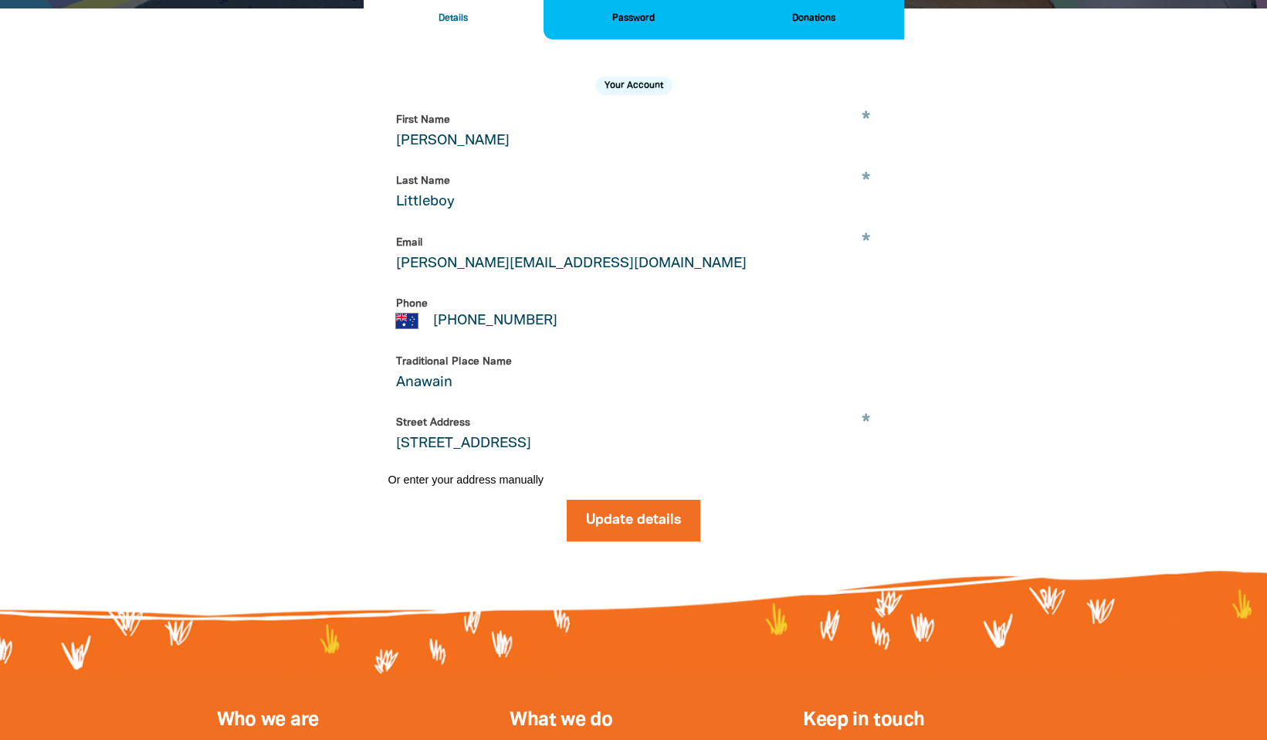
scroll to position [172, 0]
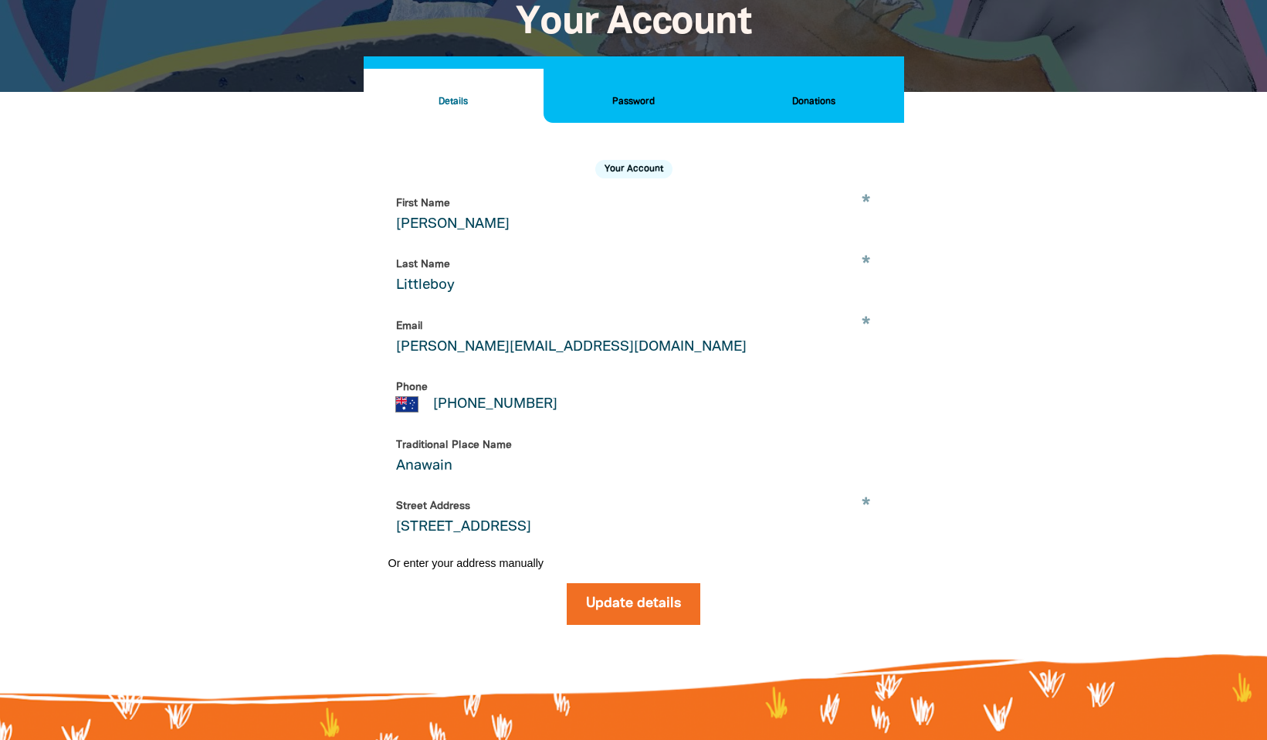
click at [636, 110] on h2 "Password" at bounding box center [633, 101] width 155 height 17
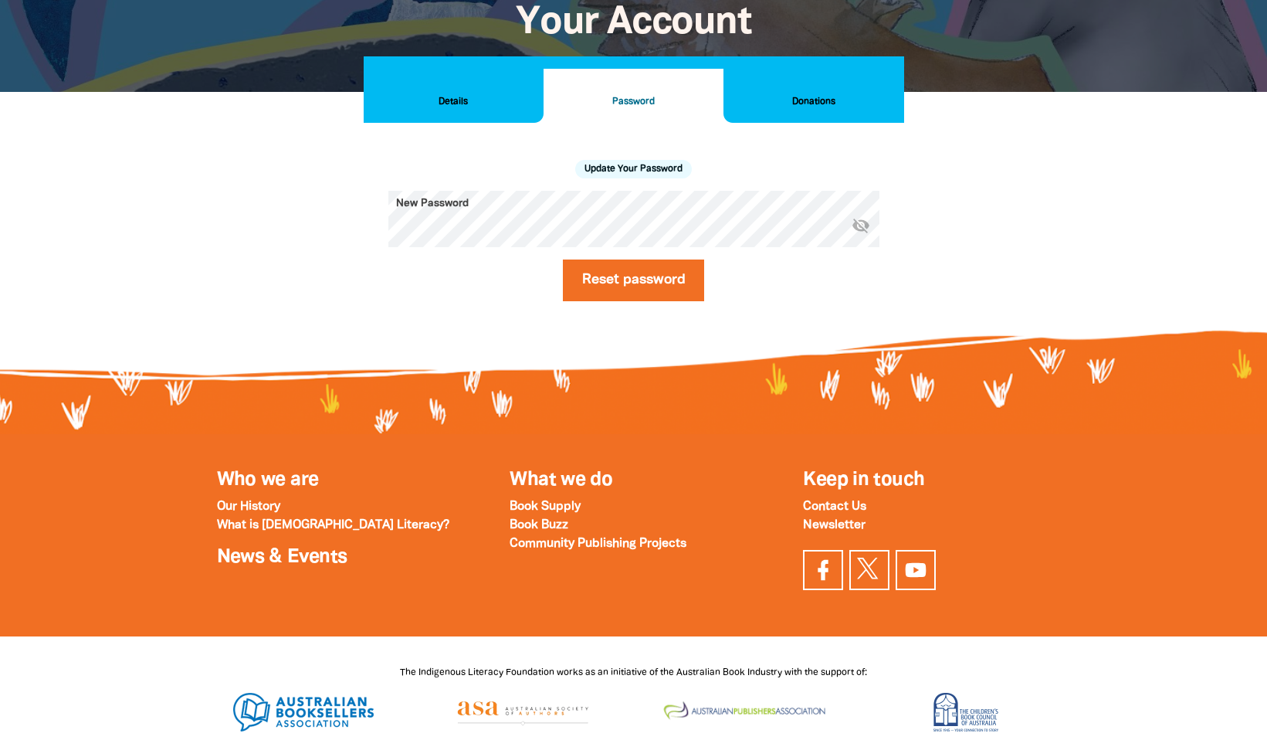
click at [812, 110] on h2 "Donations" at bounding box center [813, 101] width 155 height 17
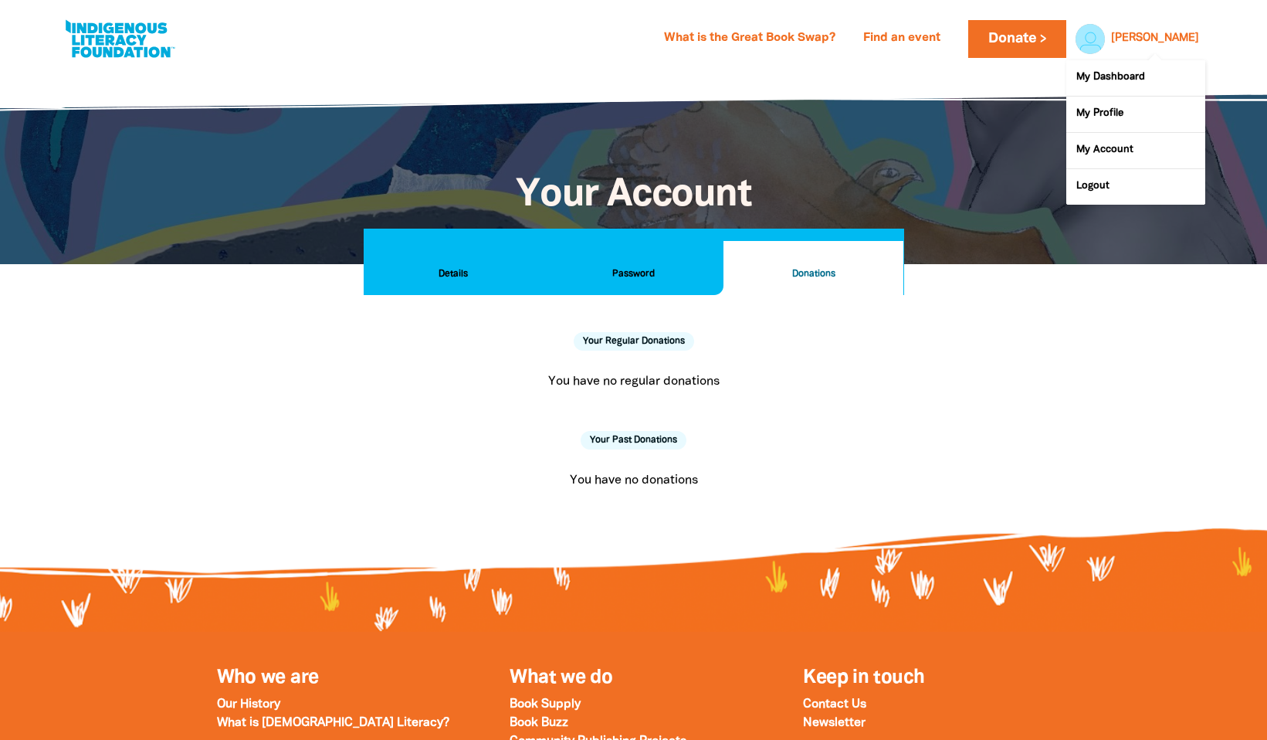
click at [1182, 37] on link "[PERSON_NAME]" at bounding box center [1155, 38] width 88 height 11
click at [1093, 78] on link "My Dashboard" at bounding box center [1135, 78] width 139 height 36
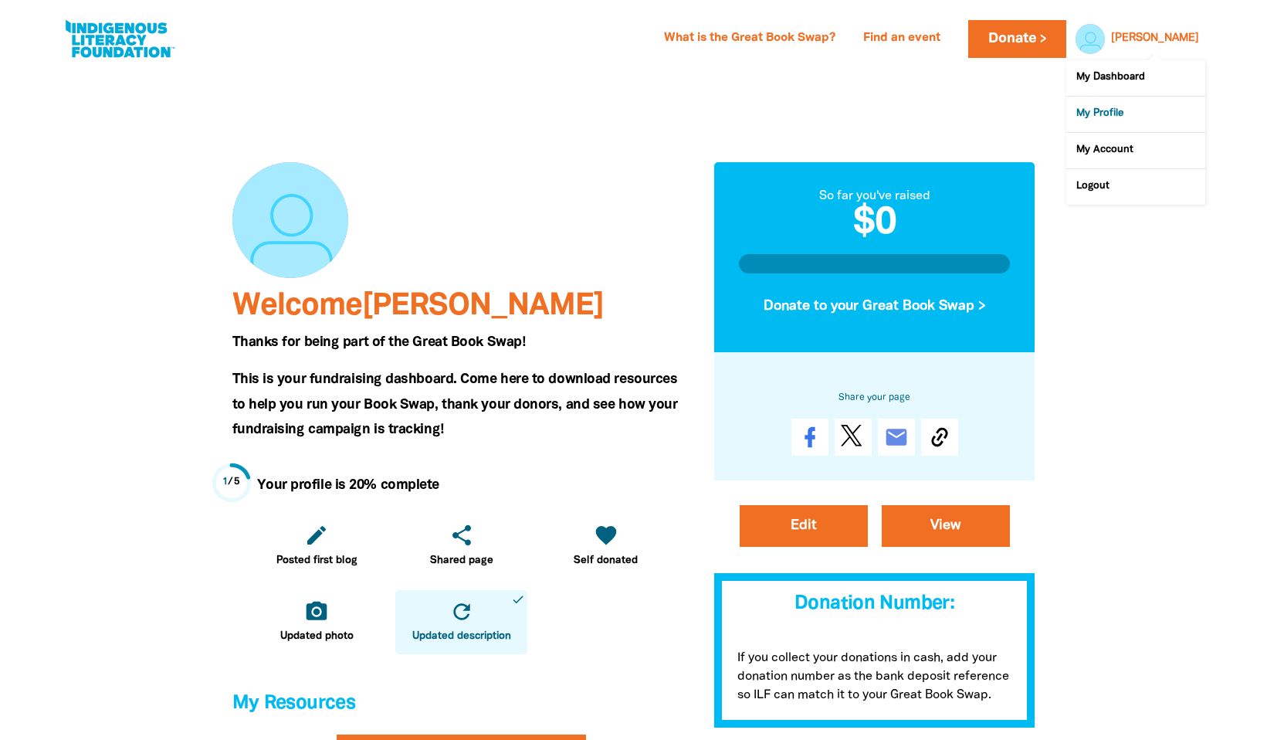
click at [1120, 114] on link "My Profile" at bounding box center [1135, 115] width 139 height 36
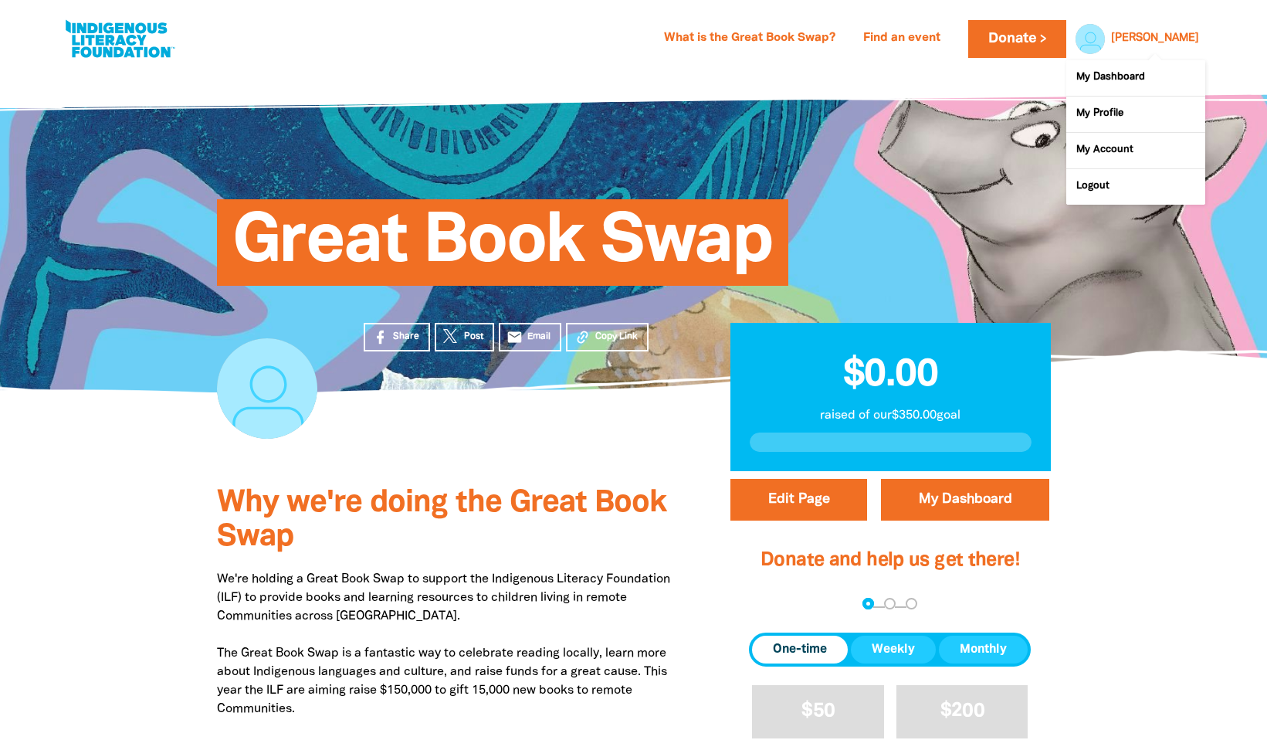
scroll to position [1, 0]
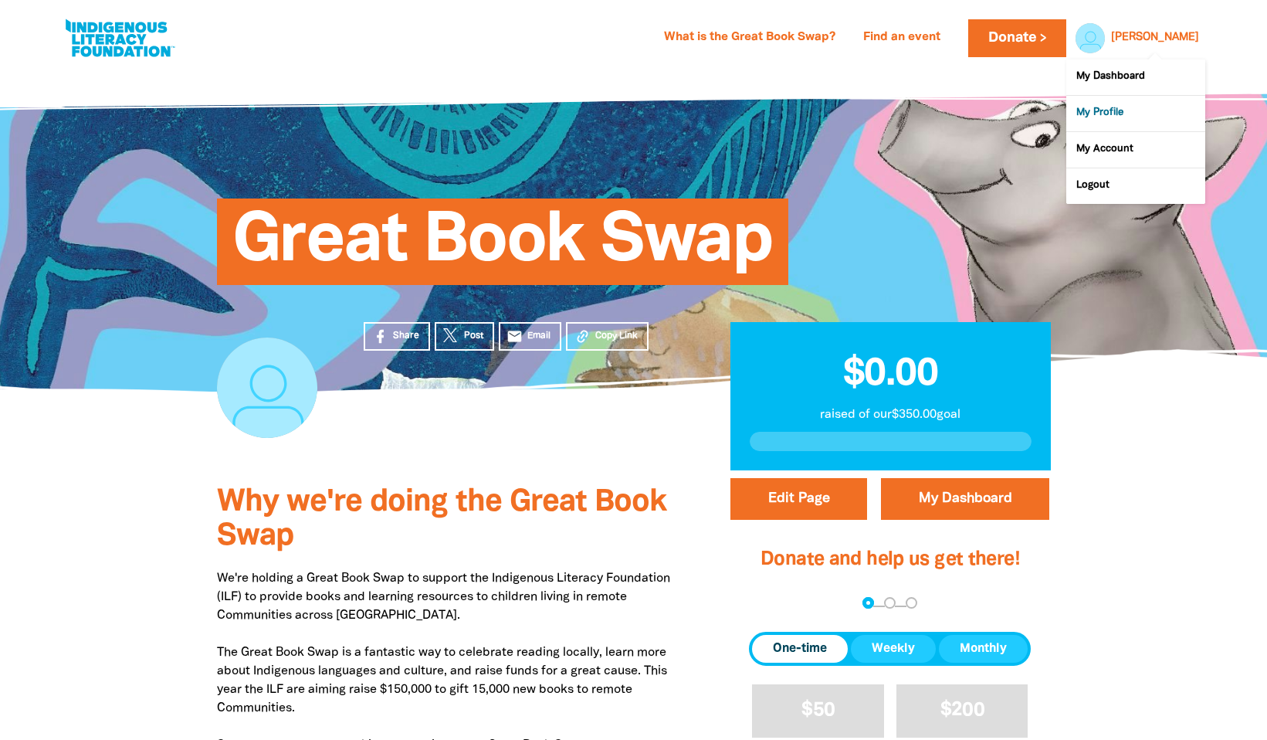
click at [1096, 115] on link "My Profile" at bounding box center [1135, 114] width 139 height 36
click at [1112, 113] on link "My Profile" at bounding box center [1135, 114] width 139 height 36
click at [1117, 149] on link "My Account" at bounding box center [1135, 150] width 139 height 36
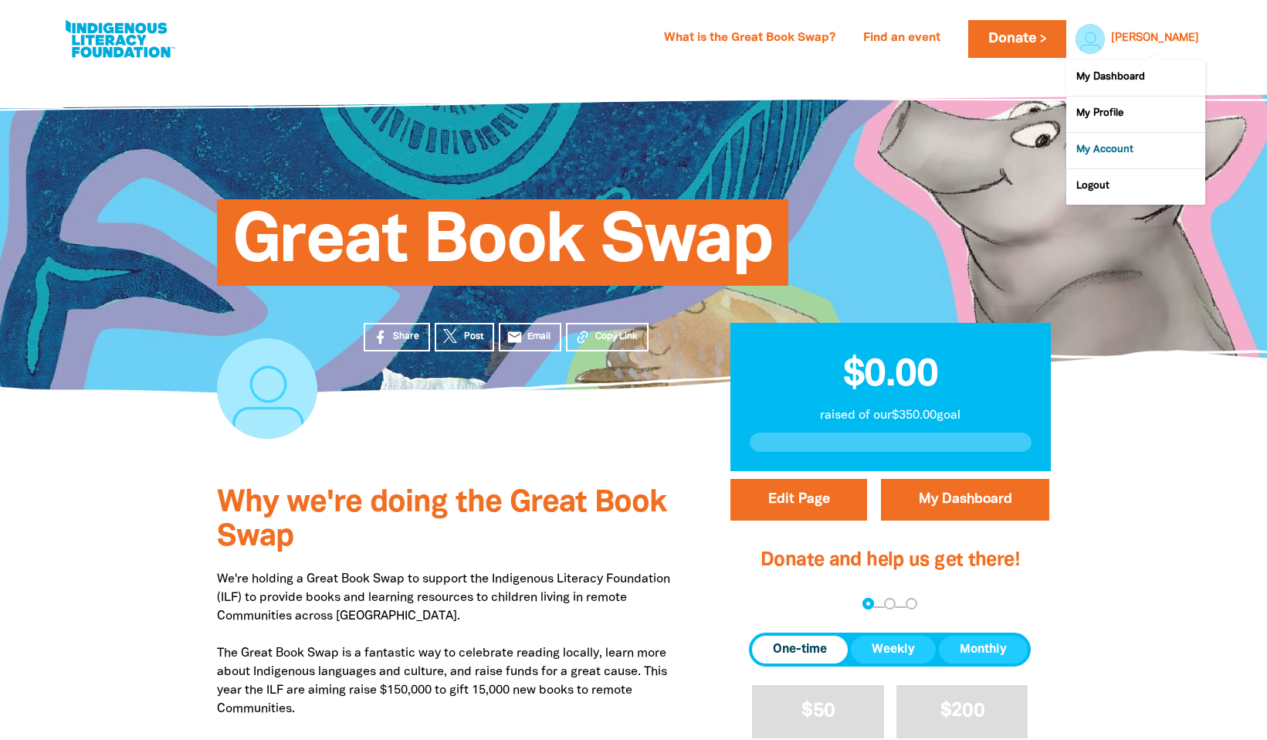
select select "AU"
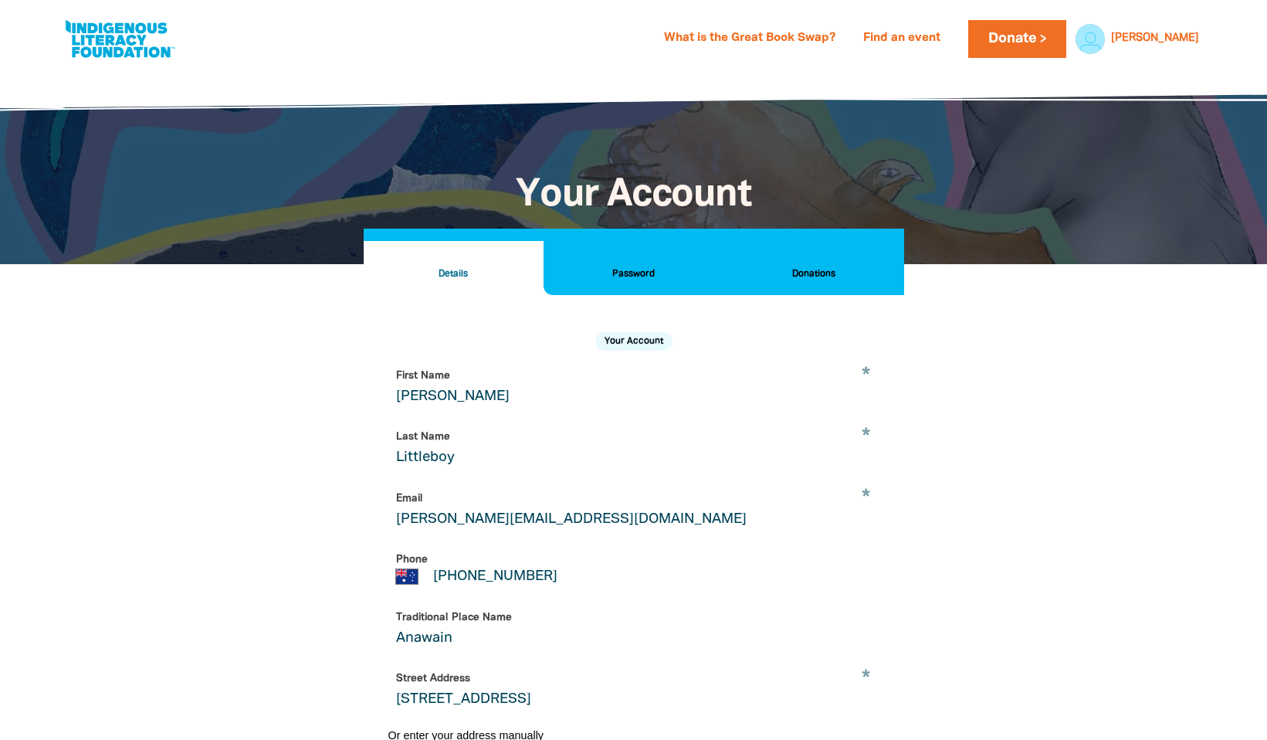
scroll to position [317, 0]
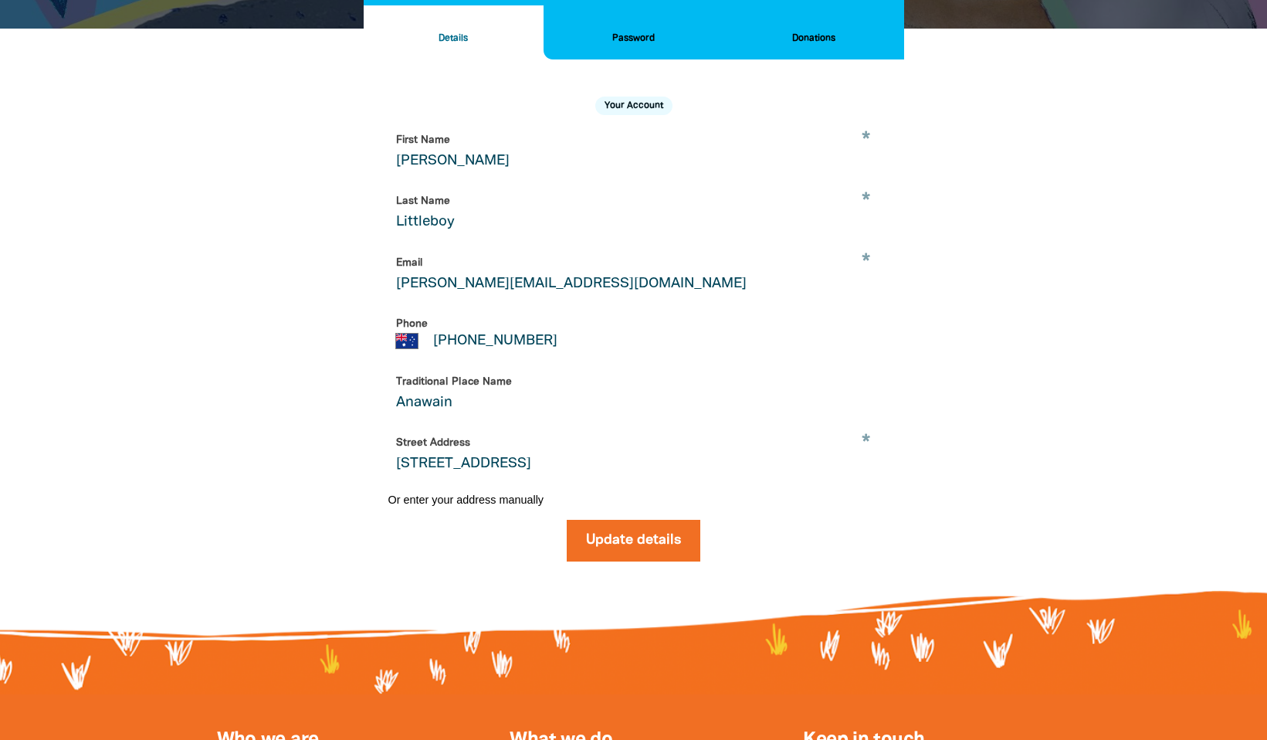
click at [638, 115] on h2 "Your Account" at bounding box center [633, 106] width 77 height 19
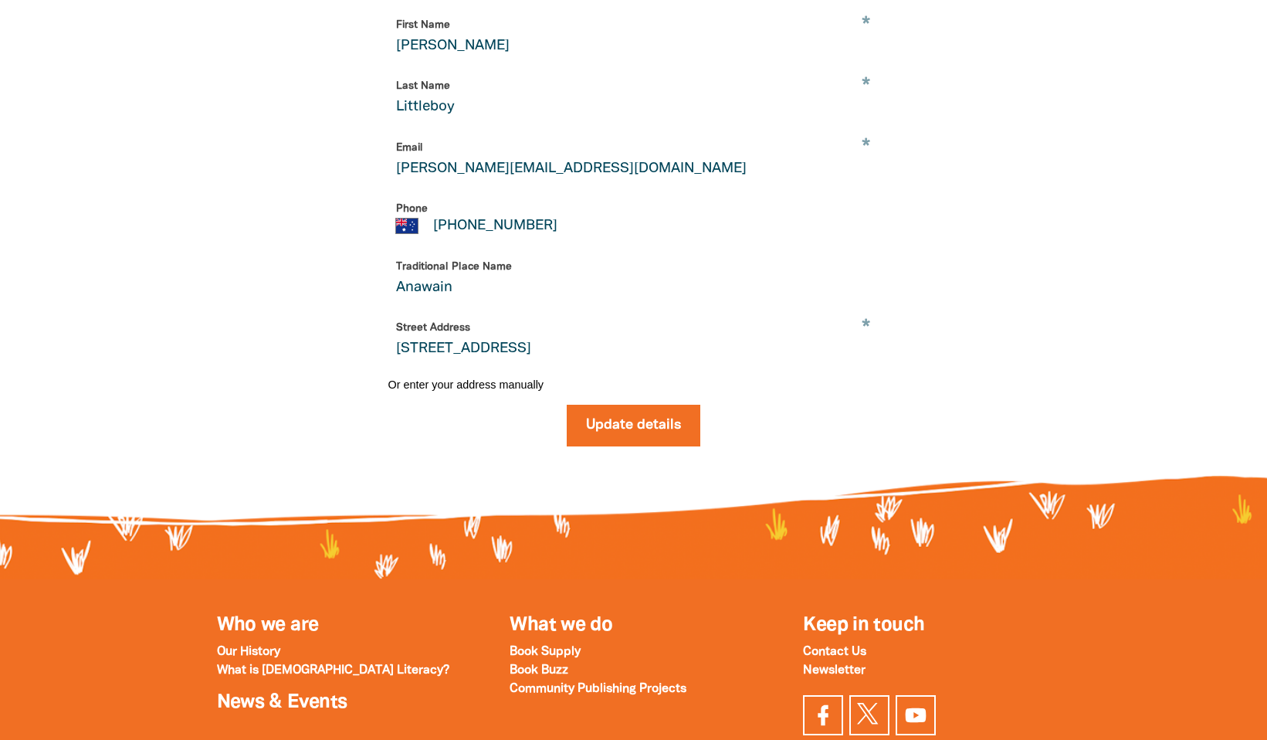
scroll to position [0, 0]
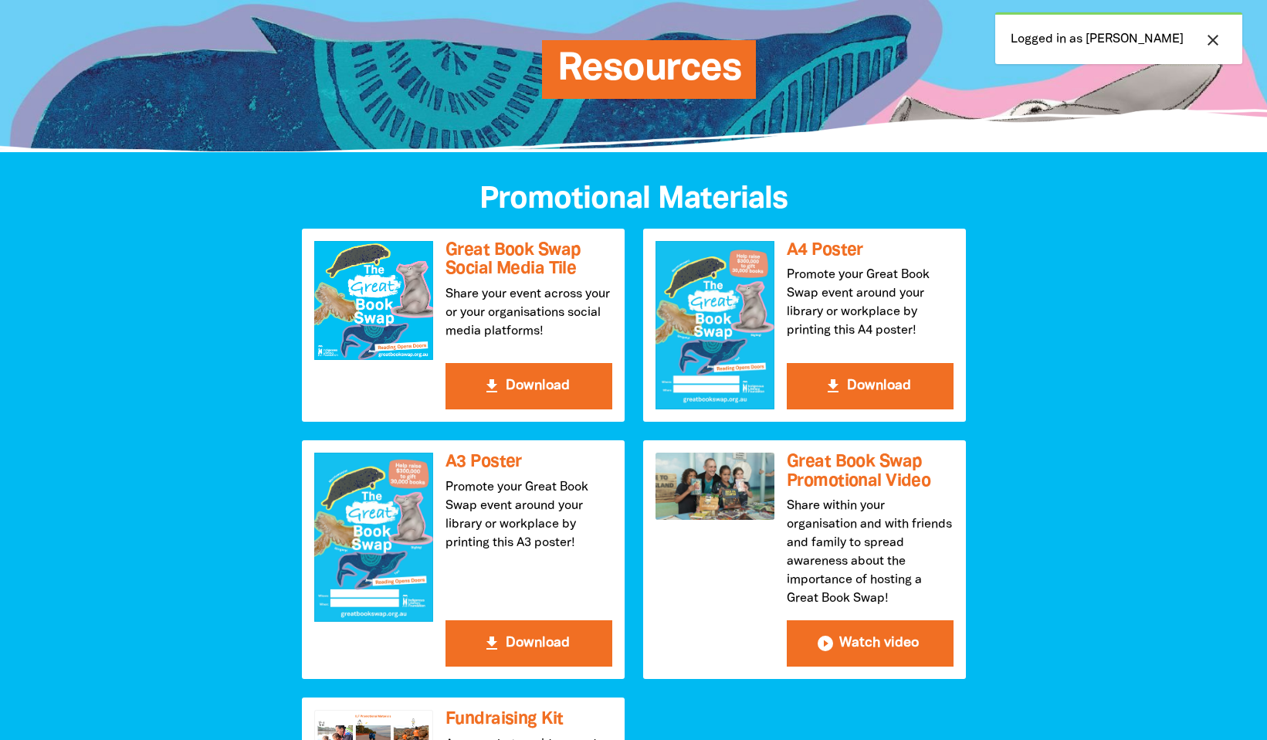
scroll to position [223, 0]
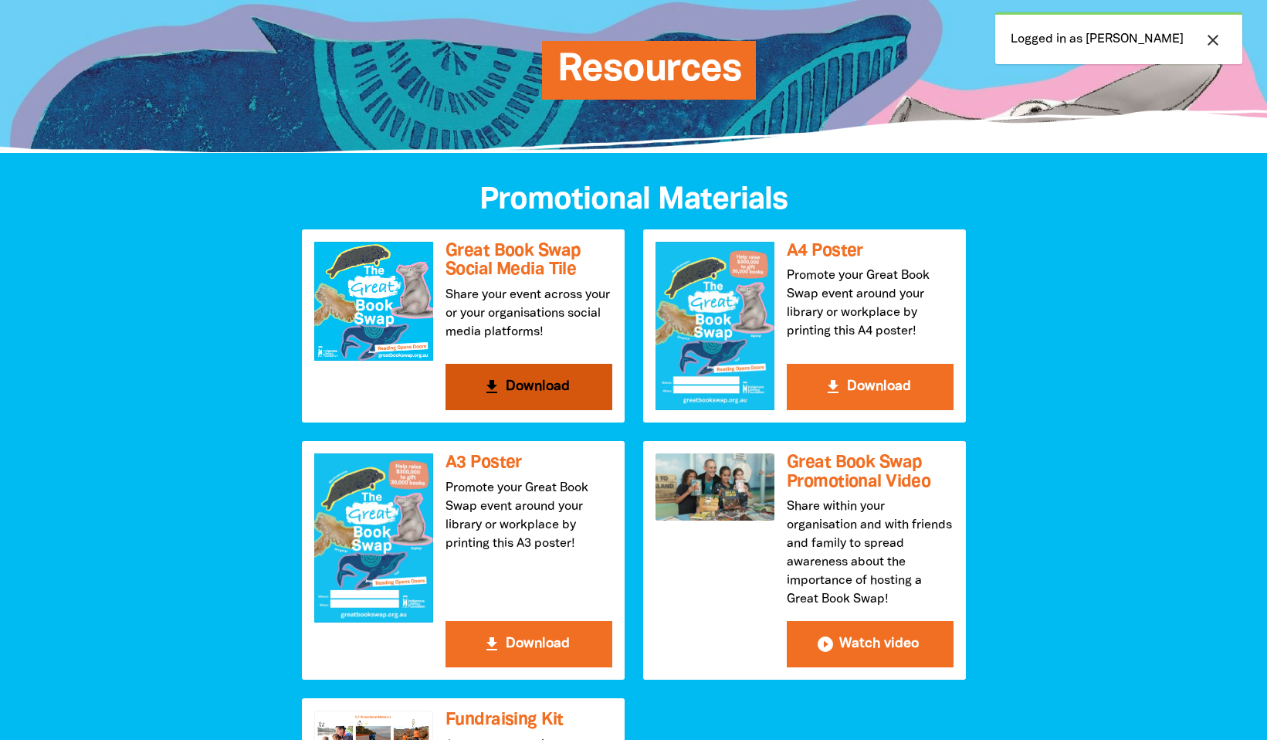
click at [561, 410] on button "get_app Download" at bounding box center [529, 387] width 167 height 46
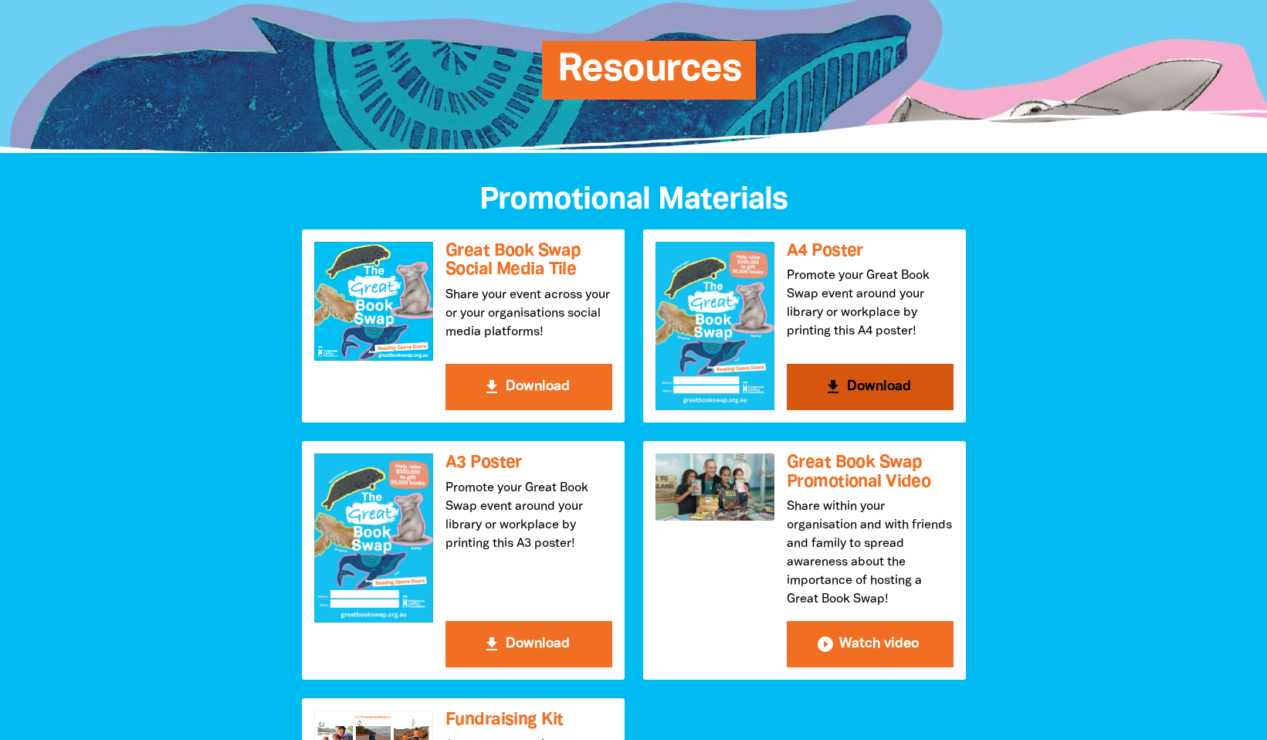
click at [889, 410] on button "get_app Download" at bounding box center [870, 387] width 167 height 46
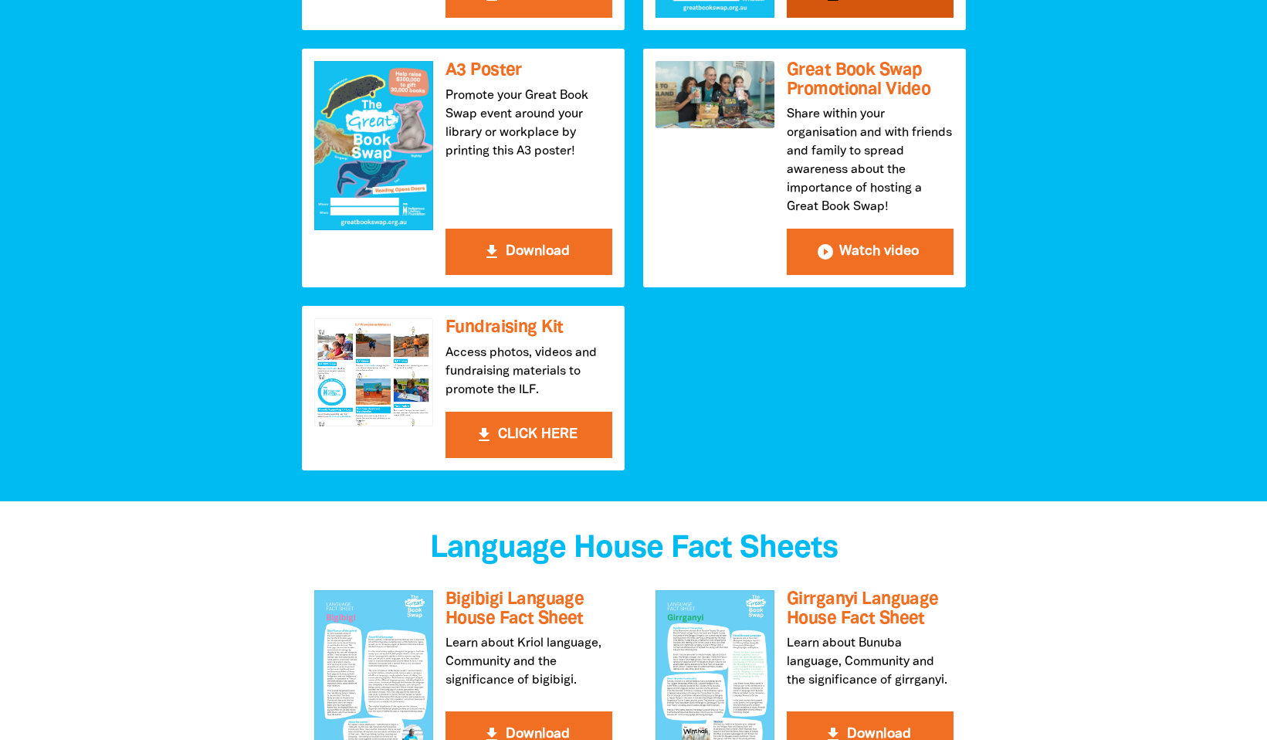
scroll to position [646, 0]
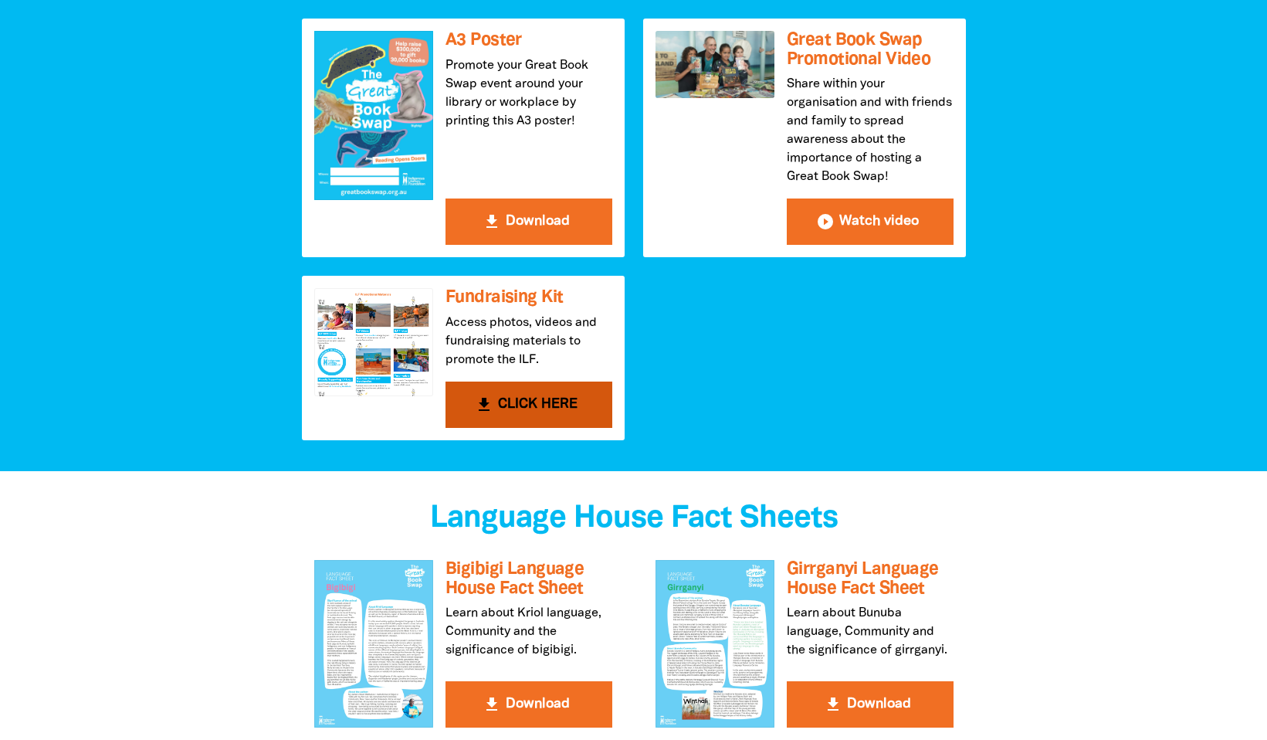
click at [536, 428] on button "get_app CLICK HERE" at bounding box center [529, 404] width 167 height 46
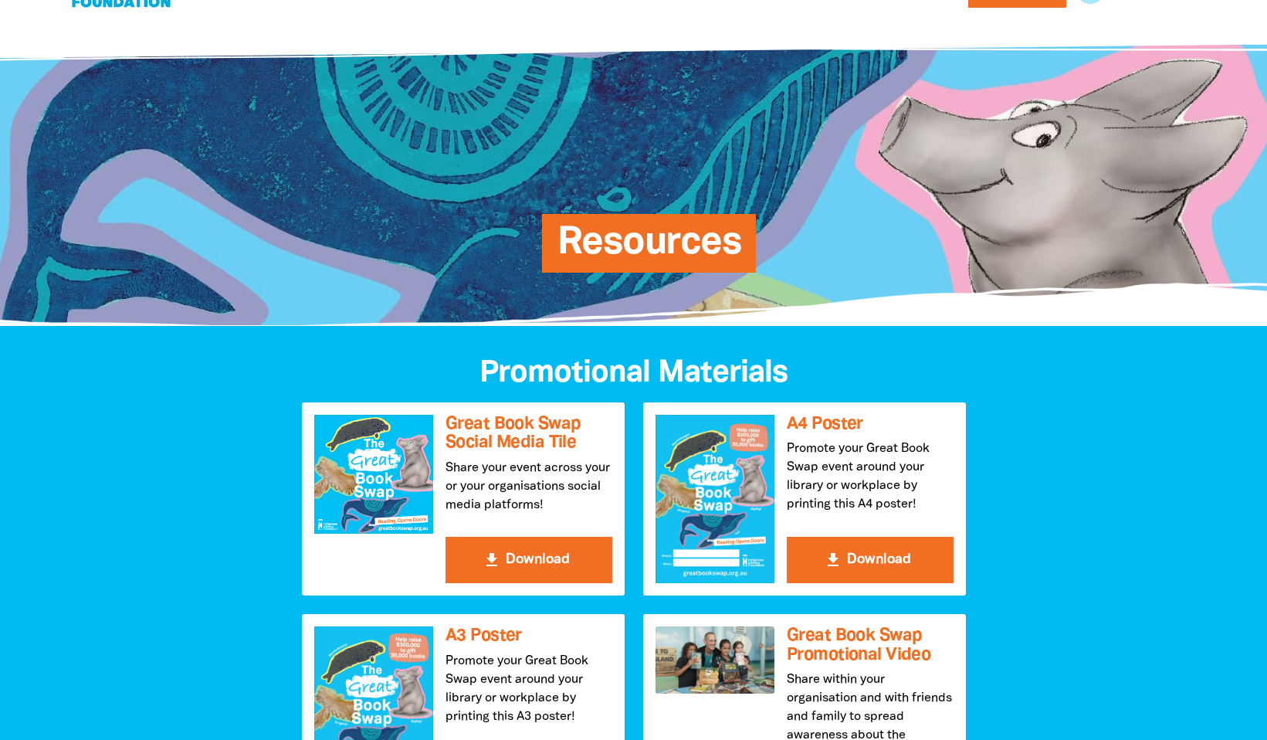
scroll to position [0, 0]
